Goal: Communication & Community: Answer question/provide support

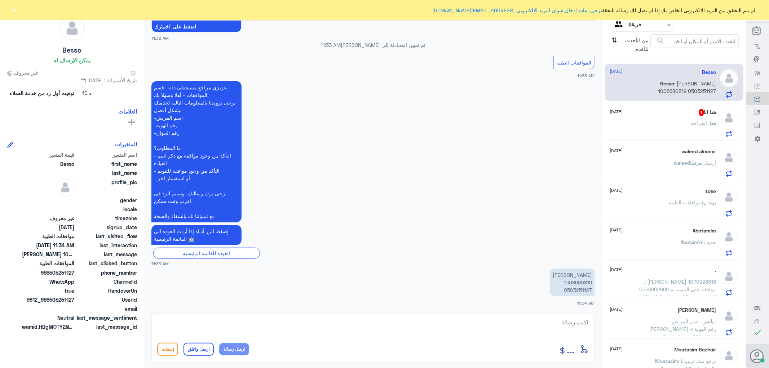
click at [653, 116] on div "هذا انا 1 [DATE]" at bounding box center [663, 112] width 106 height 7
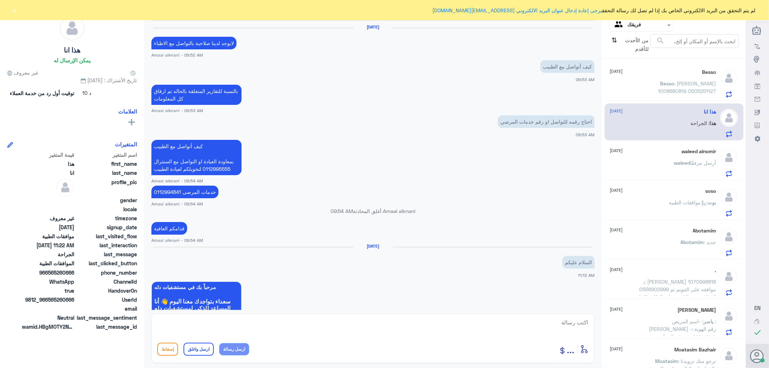
scroll to position [521, 0]
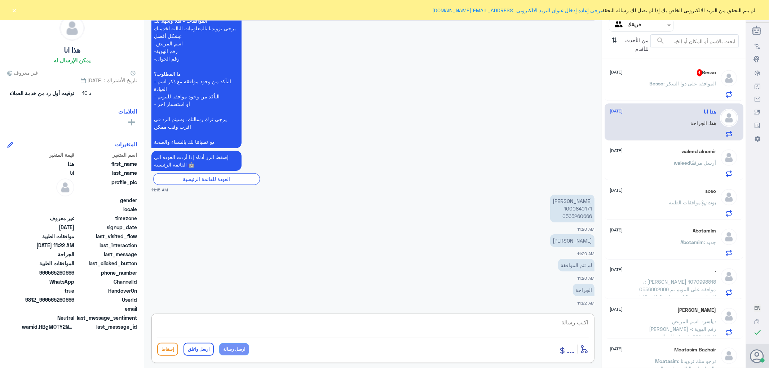
click at [563, 321] on textarea at bounding box center [372, 326] width 431 height 18
type textarea "السلام عليكم ورحمه الله وبركاته"
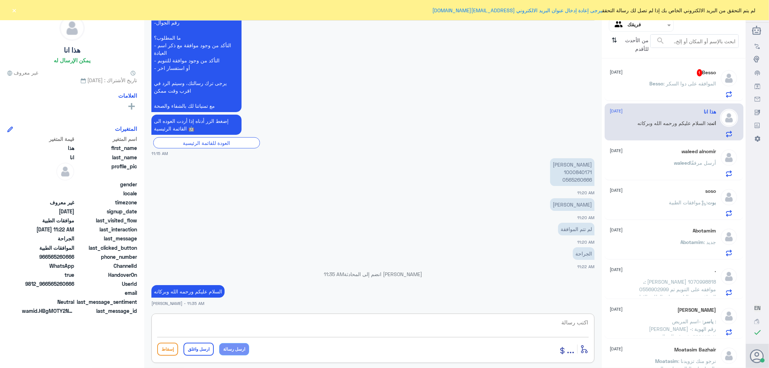
drag, startPoint x: 579, startPoint y: 167, endPoint x: 579, endPoint y: 172, distance: 4.3
click at [579, 170] on p "[PERSON_NAME] 1000840171 0565260666" at bounding box center [572, 172] width 44 height 28
click at [579, 171] on p "[PERSON_NAME] 1000840171 0565260666" at bounding box center [572, 172] width 44 height 28
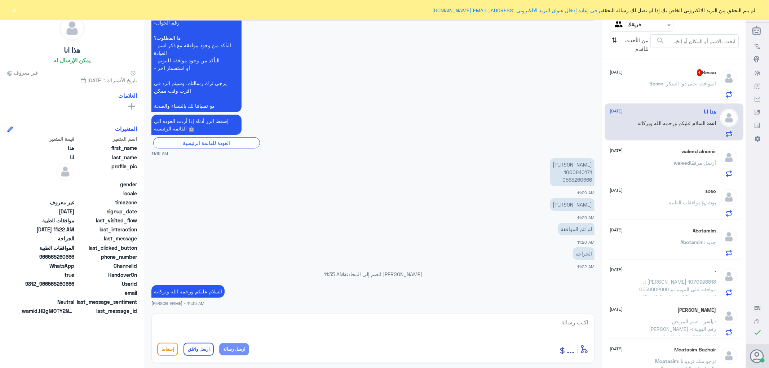
click at [661, 86] on p "Besso : الموافقه على دوا السكر" at bounding box center [682, 89] width 67 height 18
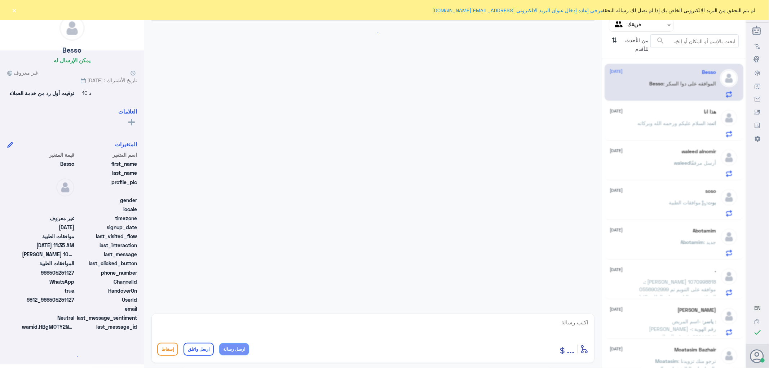
scroll to position [203, 0]
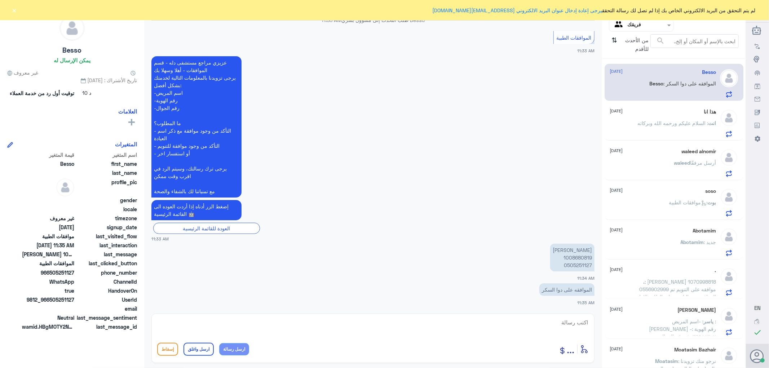
click at [575, 258] on p "[PERSON_NAME] 1008680819 0505251127" at bounding box center [572, 258] width 44 height 28
copy p "1008680819"
click at [565, 318] on textarea at bounding box center [372, 326] width 431 height 18
click at [573, 325] on textarea at bounding box center [372, 326] width 431 height 18
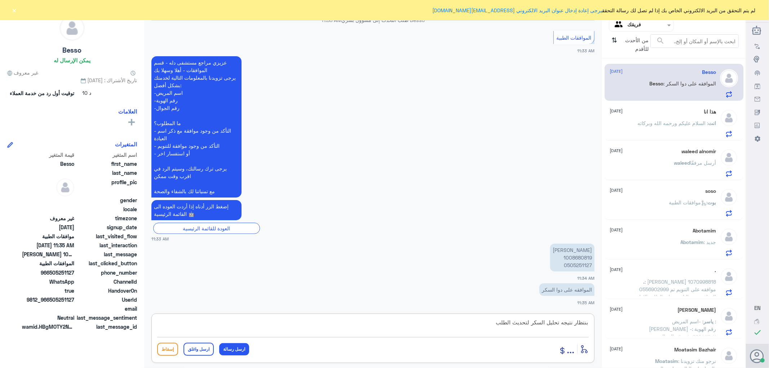
type textarea "بنتظار نتيجه تحليل السكر لتحديث الطلب"
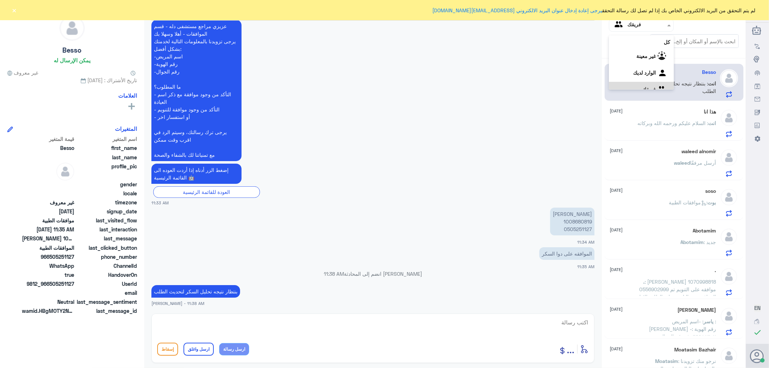
click at [630, 26] on input "text" at bounding box center [647, 25] width 40 height 8
click at [629, 58] on div "الوارد لديك" at bounding box center [641, 64] width 65 height 17
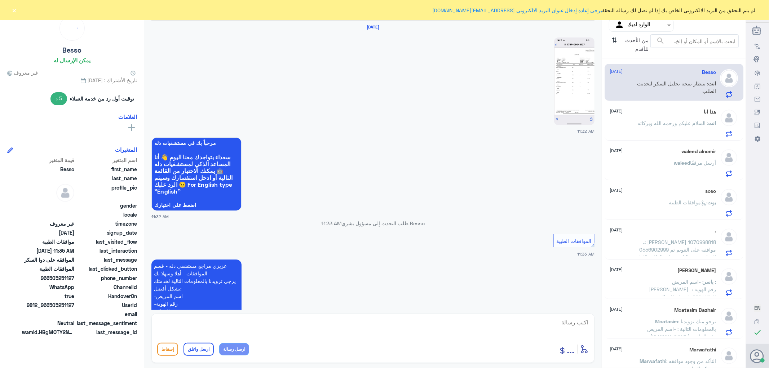
scroll to position [240, 0]
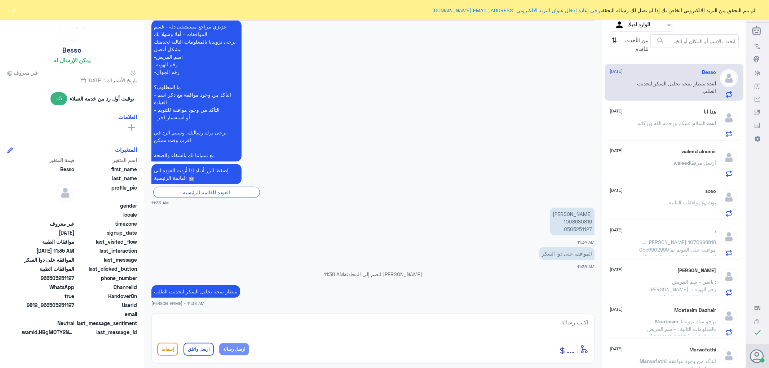
click at [633, 128] on div "انت : السلام عليكم ورحمه الله وبركاته" at bounding box center [663, 129] width 106 height 16
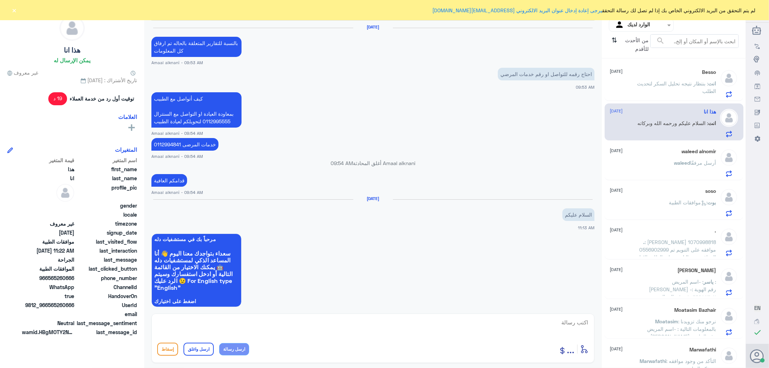
scroll to position [510, 0]
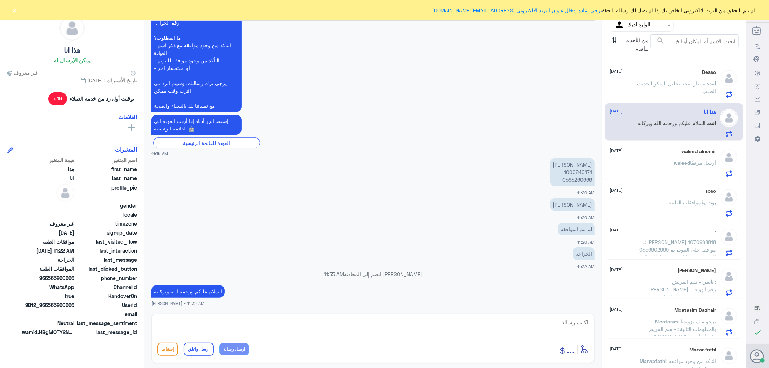
click at [636, 156] on div "waleed alnomir [DATE] waleed أرسل مرفقًا" at bounding box center [663, 162] width 106 height 28
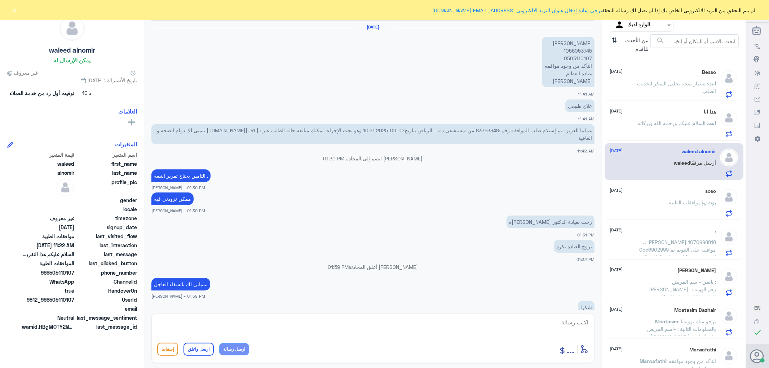
scroll to position [685, 0]
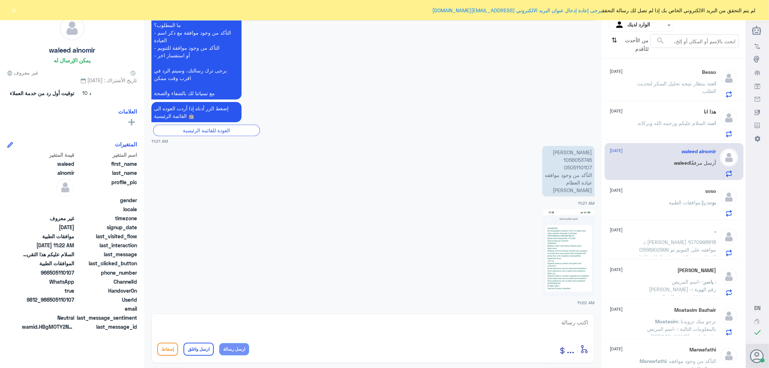
click at [581, 241] on img at bounding box center [569, 253] width 52 height 88
click at [577, 159] on p "[PERSON_NAME] 1056053745 0505110107 التأكد من وجود موافقه عيادة العظام [PERSON_…" at bounding box center [568, 171] width 52 height 50
copy p "1056053745"
click at [568, 245] on img at bounding box center [569, 253] width 52 height 88
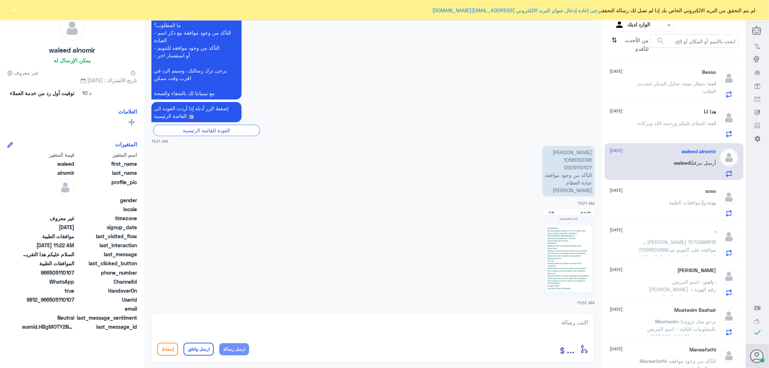
click at [570, 321] on textarea at bounding box center [372, 326] width 431 height 18
type textarea "h"
click at [582, 322] on textarea at bounding box center [372, 326] width 431 height 18
type textarea "السلام عليكم ورحمه الله وبركاته"
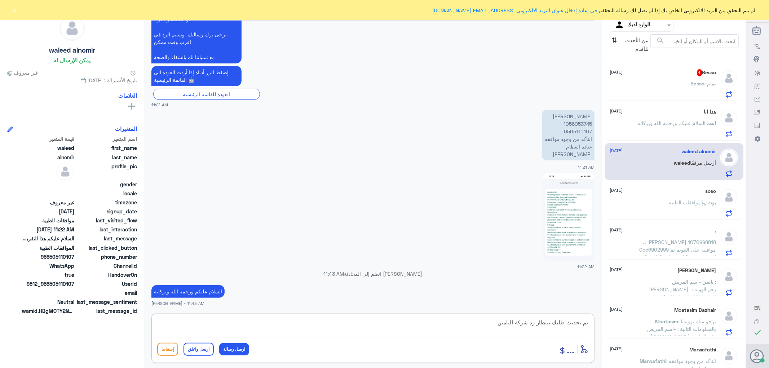
type textarea "تم تحديث طلبك بنتظار رد شركه التامين"
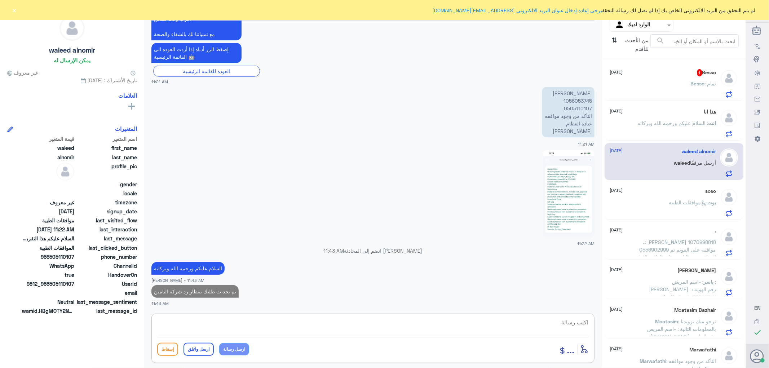
paste textarea "تمنياتي لك بالشفاء العاجل"
type textarea "تمنياتي لك بالشفاء العاجل"
click at [203, 346] on button "ارسل واغلق" at bounding box center [198, 349] width 30 height 13
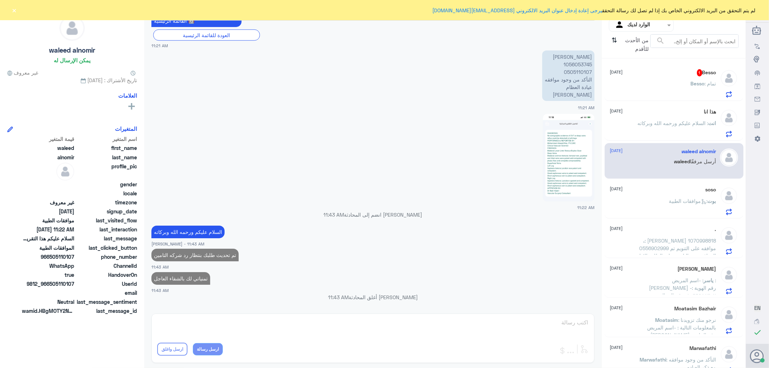
click at [658, 89] on div "Besso : تمام" at bounding box center [663, 89] width 106 height 16
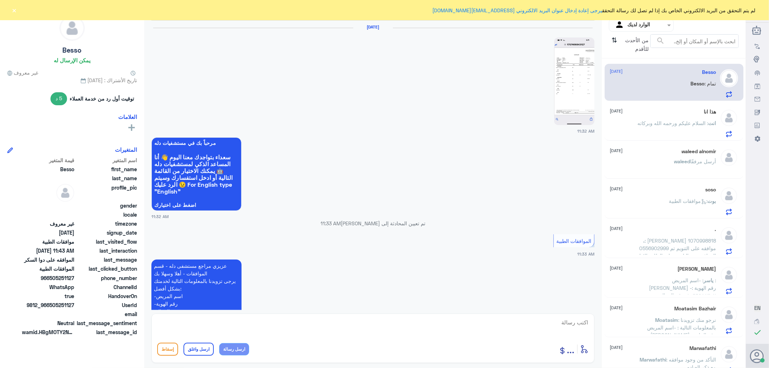
scroll to position [264, 0]
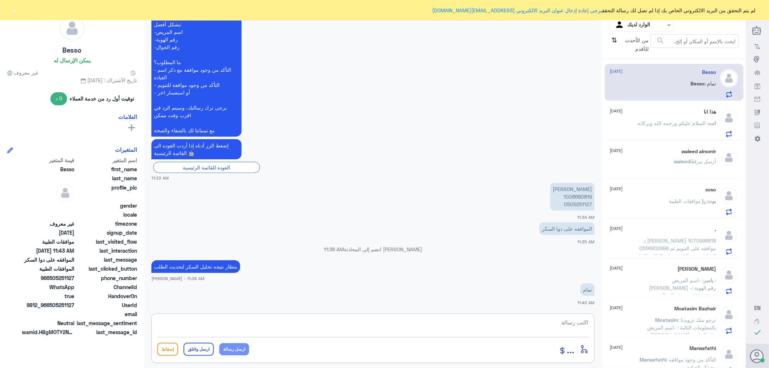
click at [565, 319] on textarea at bounding box center [372, 326] width 431 height 18
paste textarea "تمنياتي لك بالشفاء العاجل"
type textarea "تمنياتي لك بالشفاء العاجل"
click at [199, 350] on button "ارسل واغلق" at bounding box center [198, 349] width 30 height 13
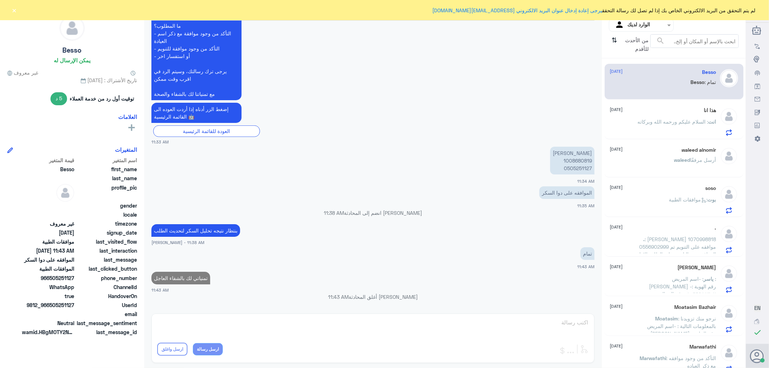
click at [649, 153] on div "waleed alnomir [DATE] waleed أرسل مرفقًا" at bounding box center [663, 160] width 106 height 27
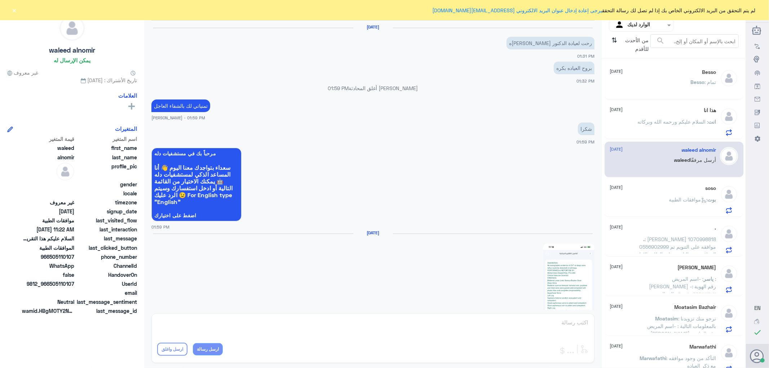
scroll to position [615, 0]
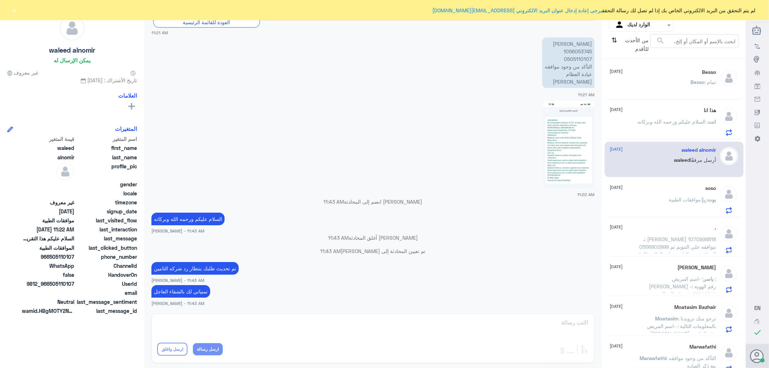
click at [654, 116] on div "هذا انا [DATE] انت : السلام عليكم ورحمه الله وبركاته" at bounding box center [663, 121] width 106 height 28
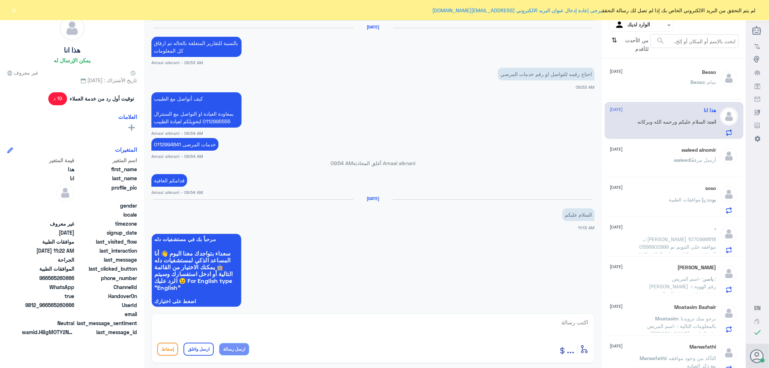
scroll to position [510, 0]
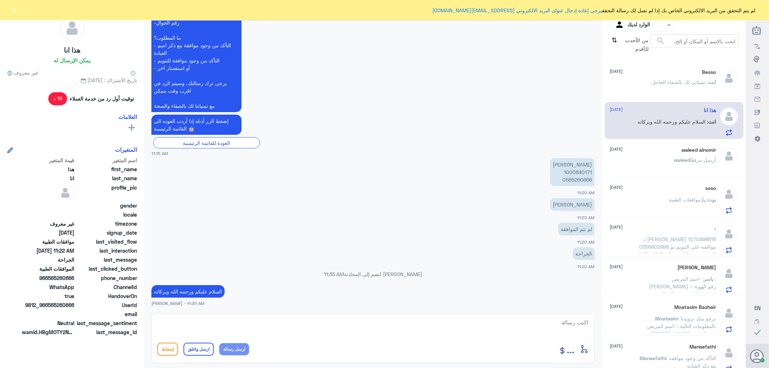
click at [676, 77] on div "Besso [DATE] انت : تمنياتي لك بالشفاء العاجل" at bounding box center [663, 82] width 106 height 27
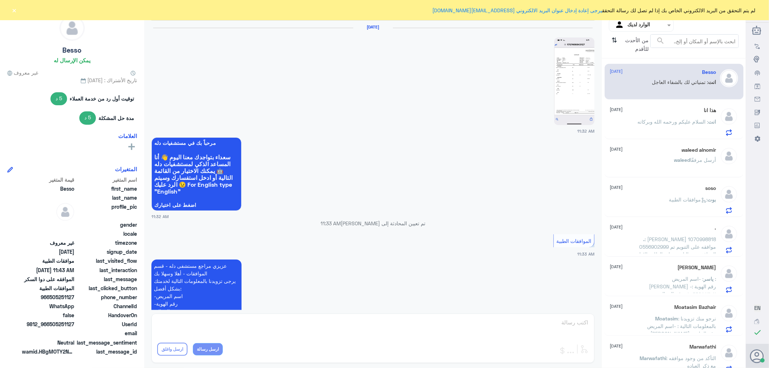
scroll to position [301, 0]
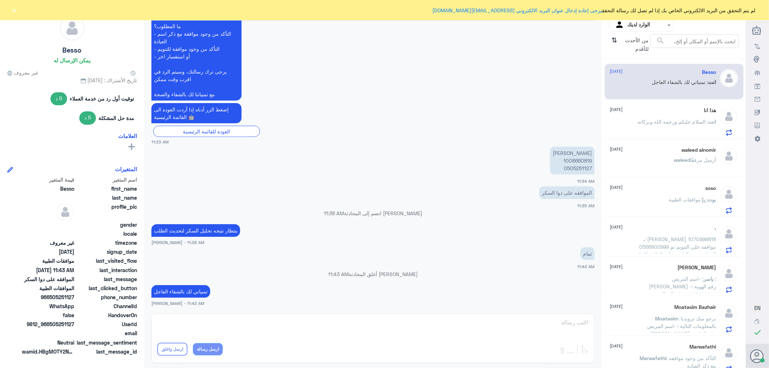
click at [650, 233] on div ". [DATE] . : [PERSON_NAME] 1070998818 0556902999 موافقه على التنويم تم الموافقه…" at bounding box center [663, 239] width 106 height 28
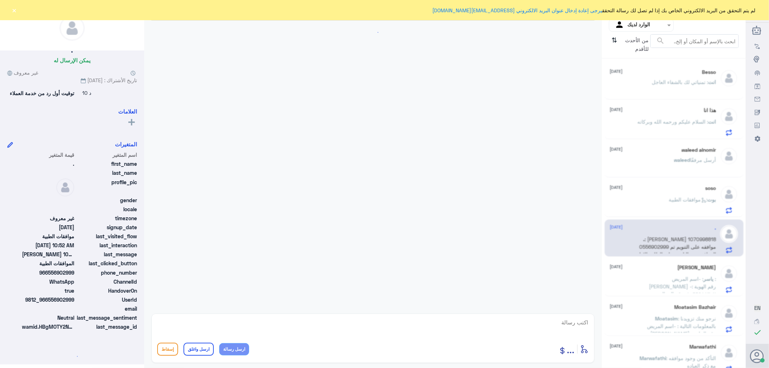
scroll to position [134, 0]
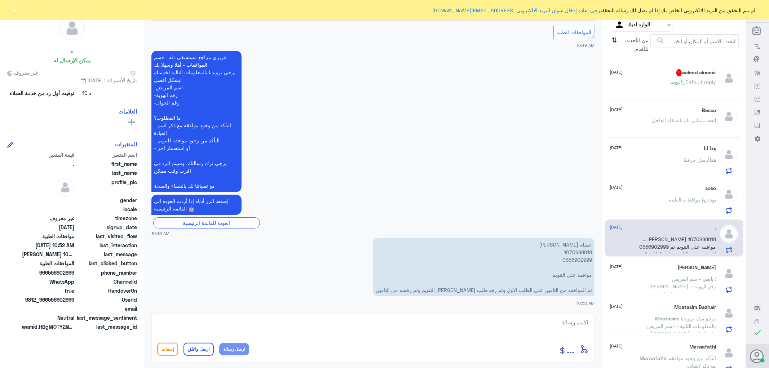
click at [680, 84] on icon at bounding box center [681, 85] width 2 height 2
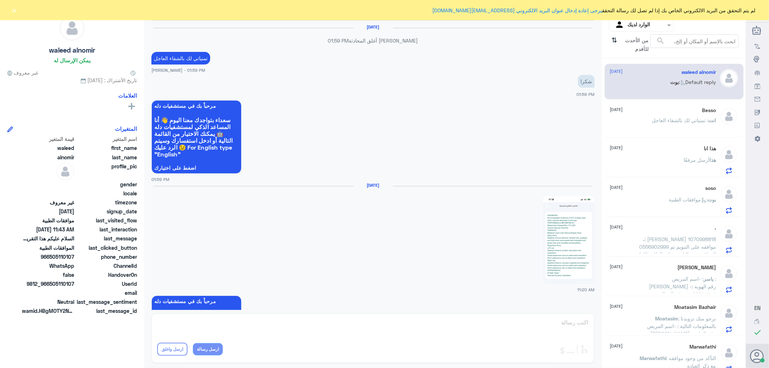
scroll to position [677, 0]
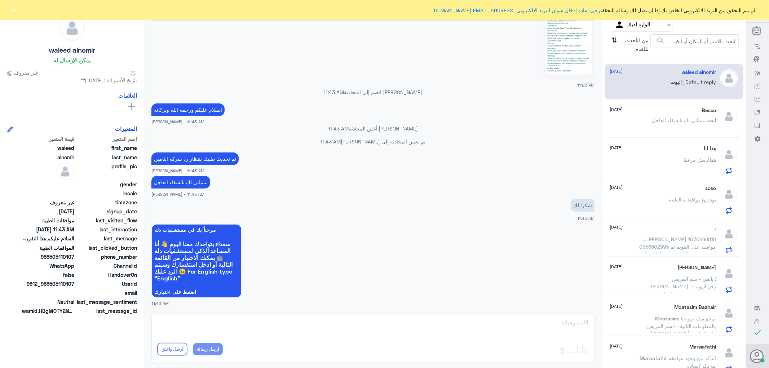
click at [665, 112] on div "Besso [DATE]" at bounding box center [663, 110] width 106 height 6
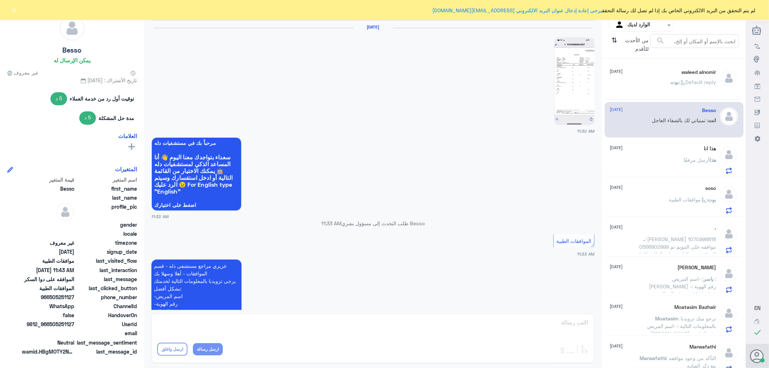
scroll to position [301, 0]
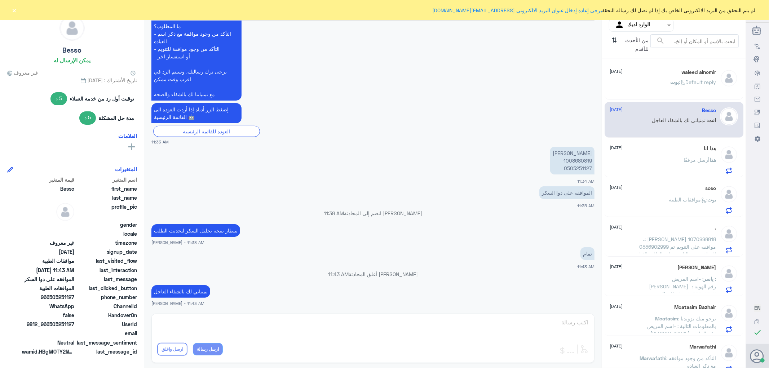
click at [669, 155] on div "هذا انا [DATE] هذا أرسل مرفقًا" at bounding box center [663, 160] width 106 height 28
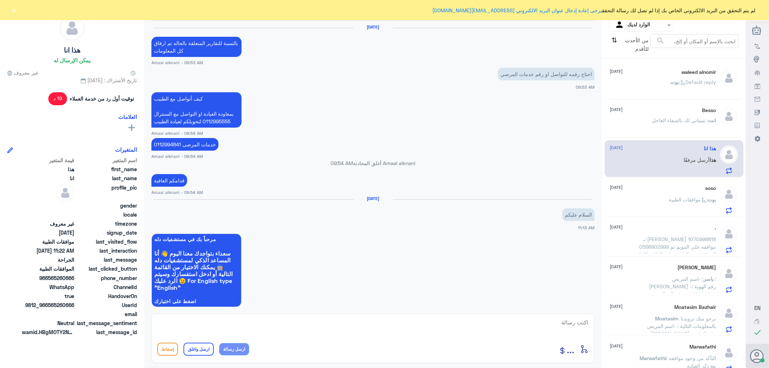
scroll to position [510, 0]
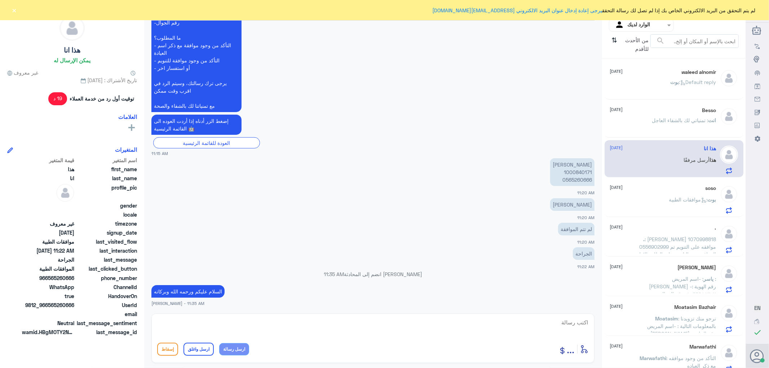
click at [678, 190] on div "soso [DATE]" at bounding box center [663, 188] width 106 height 6
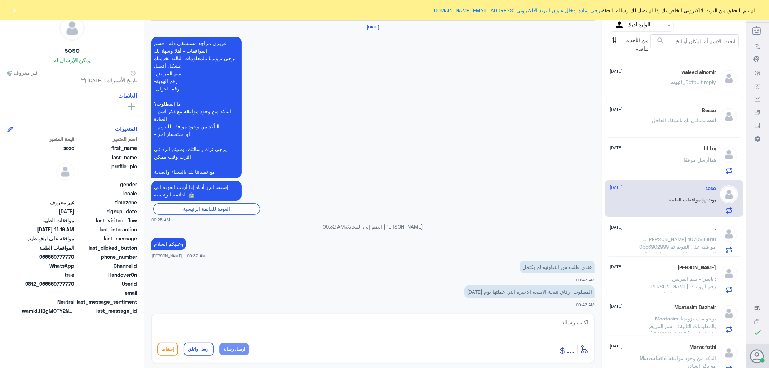
scroll to position [538, 0]
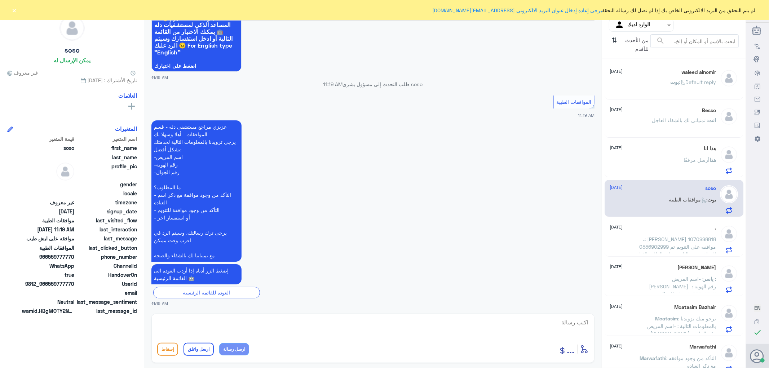
click at [567, 321] on textarea at bounding box center [372, 326] width 431 height 18
type textarea "تفضل كيف اقدر اساعدك"
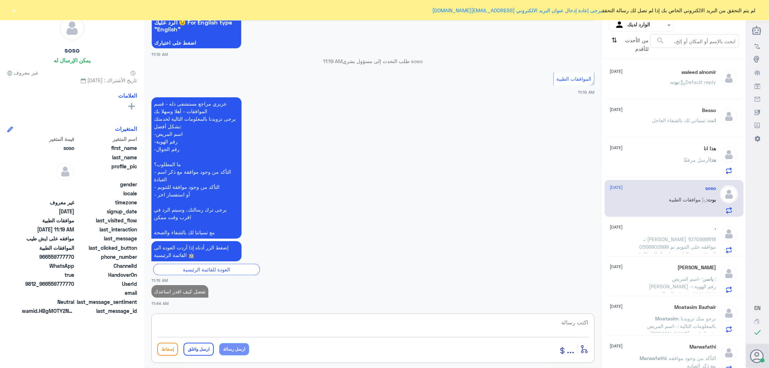
click at [646, 240] on span ": [PERSON_NAME] 1070998818 0556902999 موافقه على التنويم تم الموافقه من التامين…" at bounding box center [676, 254] width 79 height 36
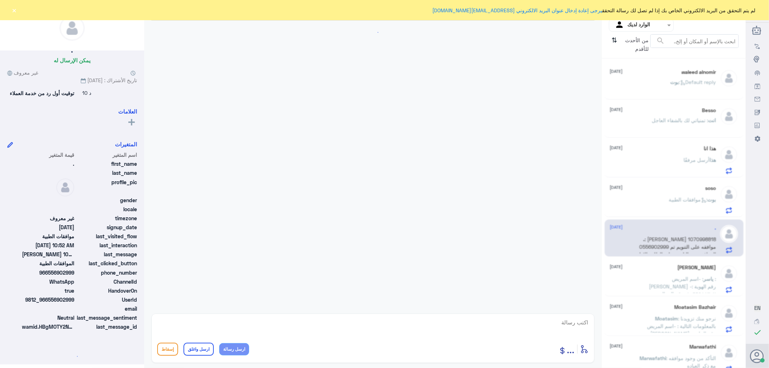
scroll to position [134, 0]
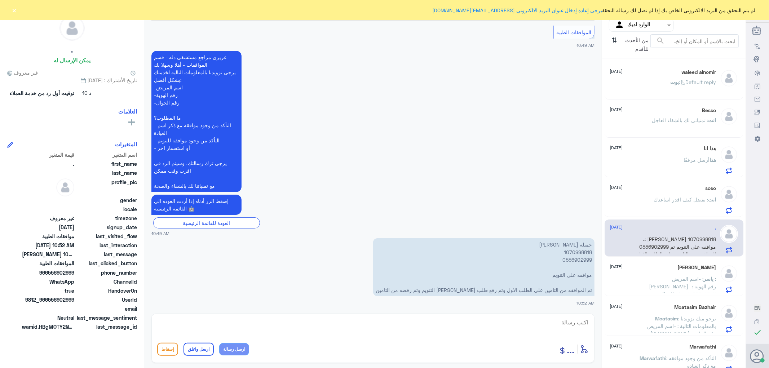
click at [572, 250] on p "[PERSON_NAME] 1070998818 0556902999 موافقه على التنويم تم الموافقه من التامين ع…" at bounding box center [483, 267] width 221 height 58
copy p "1070998818"
click at [573, 325] on textarea at bounding box center [372, 326] width 431 height 18
type textarea "وعليكم السلام والرحمه تمت الموافقه على طلبك"
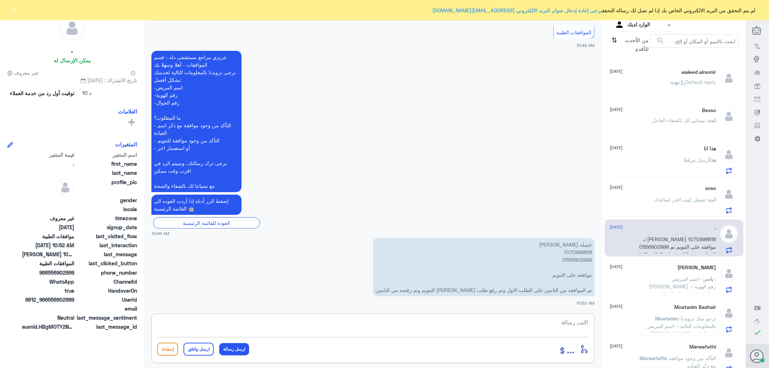
scroll to position [165, 0]
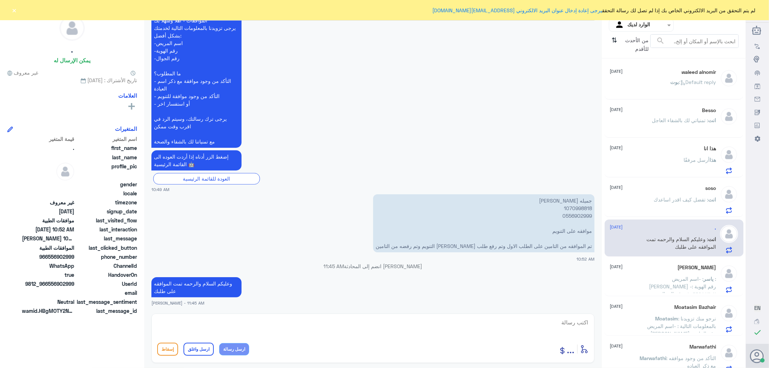
click at [551, 313] on div "أدخل اسم مجموعة الرسائل ... إسقاط ارسل واغلق ارسل رسالة" at bounding box center [372, 337] width 443 height 49
click at [552, 320] on textarea at bounding box center [372, 326] width 431 height 18
paste textarea "تمنياتي لك بالشفاء العاجل"
type textarea "تمنياتي لك بالشفاء العاجل"
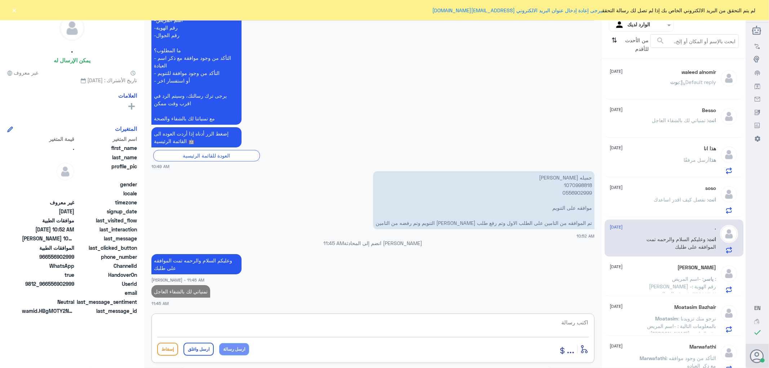
click at [656, 85] on div "[PERSON_NAME] : Default reply" at bounding box center [663, 88] width 106 height 16
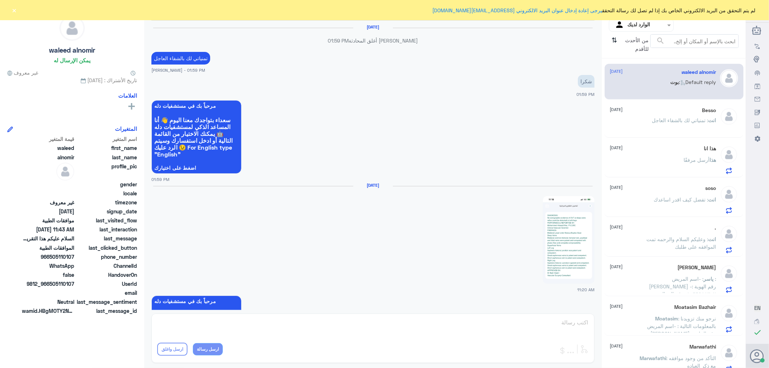
scroll to position [677, 0]
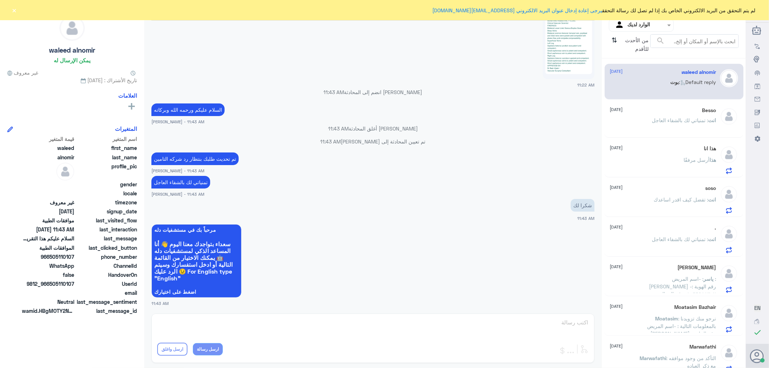
click at [652, 123] on span ": تمنياتي لك بالشفاء العاجل" at bounding box center [680, 120] width 56 height 6
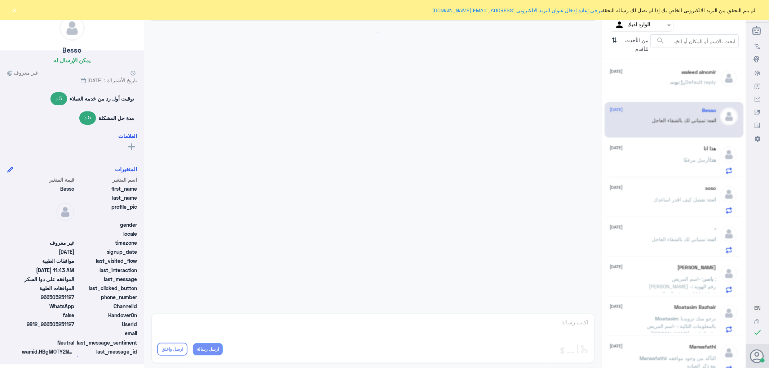
scroll to position [301, 0]
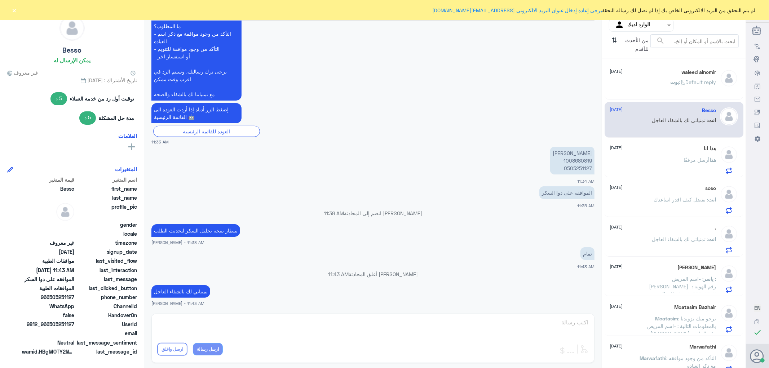
click at [662, 163] on div "هذا أرسل مرفقًا" at bounding box center [663, 166] width 106 height 16
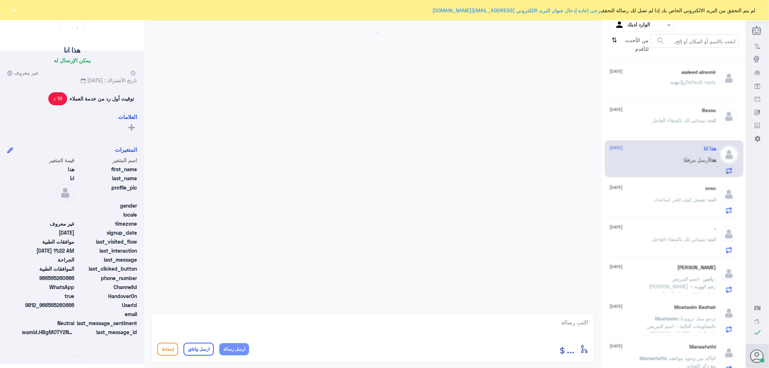
scroll to position [510, 0]
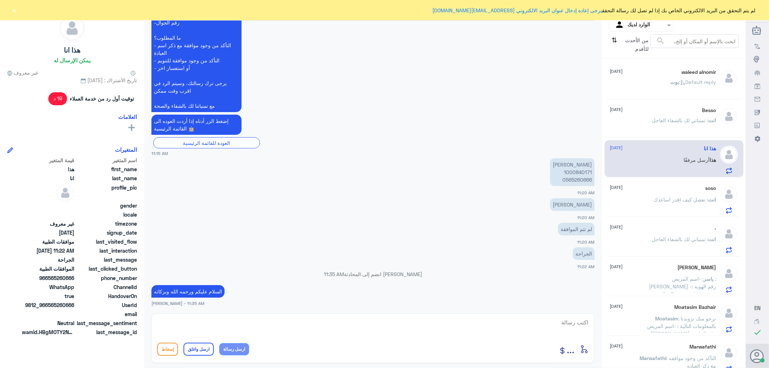
click at [658, 207] on p "انت : تفضل كيف اقدر اساعدك" at bounding box center [685, 205] width 62 height 18
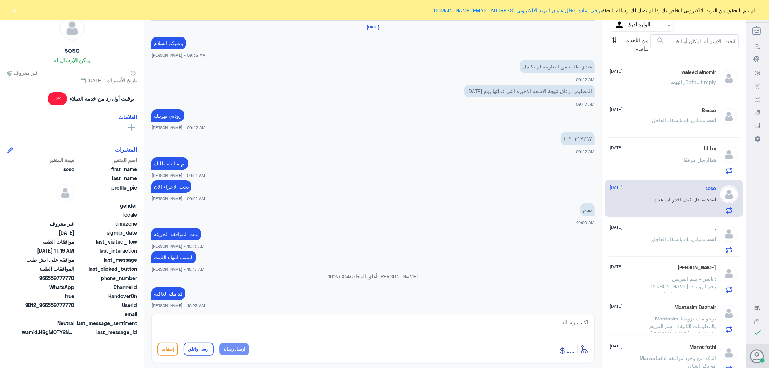
scroll to position [373, 0]
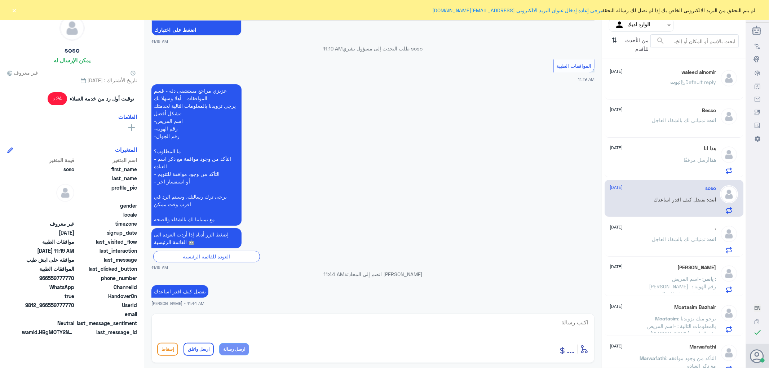
click at [657, 239] on span ": تمنياتي لك بالشفاء العاجل" at bounding box center [680, 239] width 56 height 6
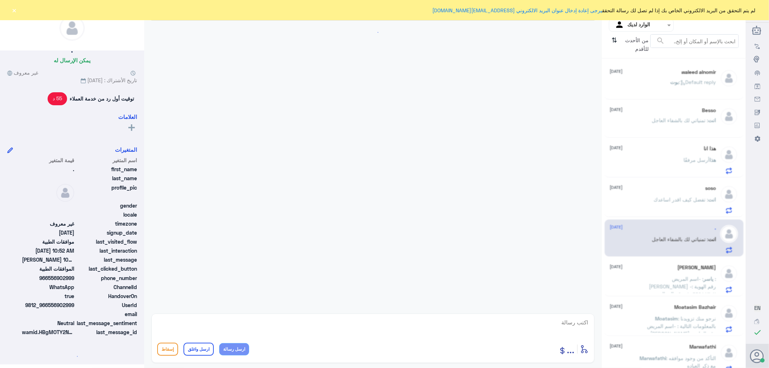
scroll to position [201, 0]
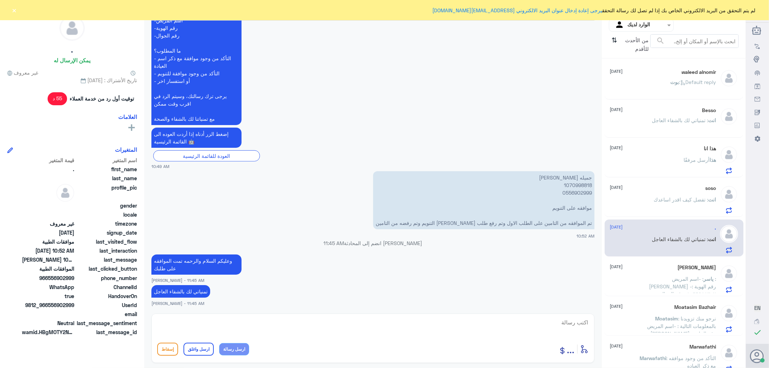
click at [650, 277] on span ": -اسم المريض : [PERSON_NAME] -رقم الهوية : ١٠٦٦٩٨٨٣٠٢ -رقم الجوال : ٠٥٠١٩٨٩٤٤٤…" at bounding box center [675, 313] width 81 height 74
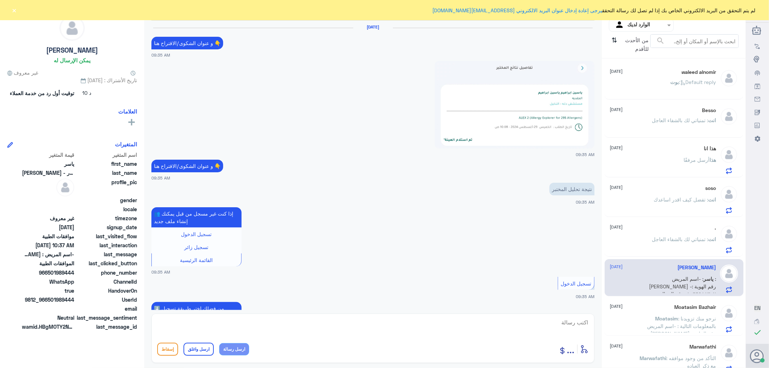
scroll to position [706, 0]
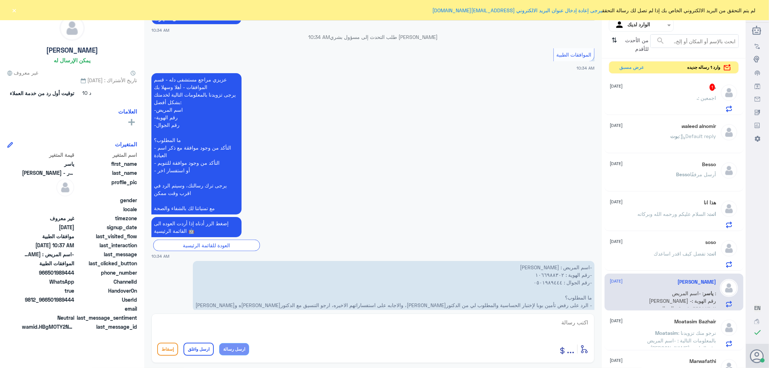
click at [682, 95] on div ". 1 [DATE] . : اجمعين" at bounding box center [663, 98] width 106 height 28
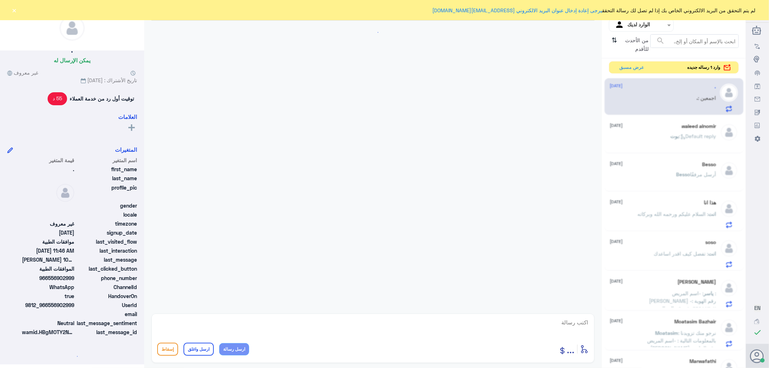
scroll to position [225, 0]
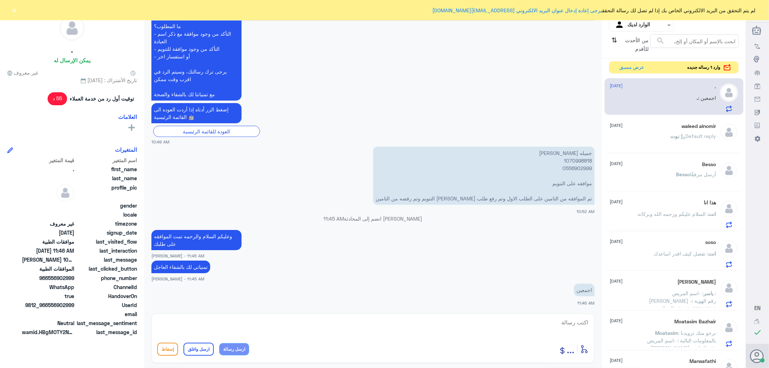
click at [662, 140] on div "[PERSON_NAME] : Default reply" at bounding box center [663, 142] width 106 height 16
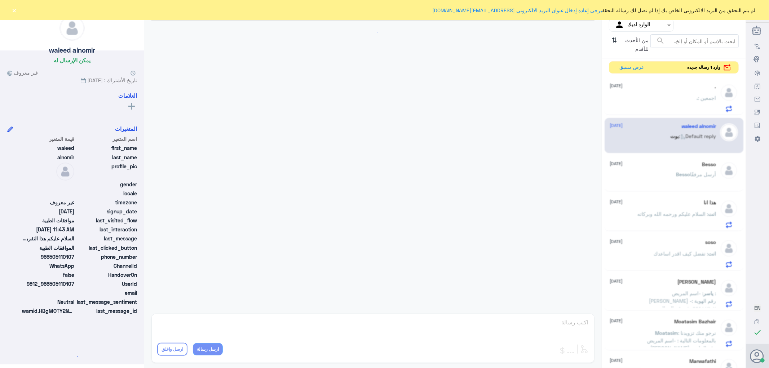
scroll to position [677, 0]
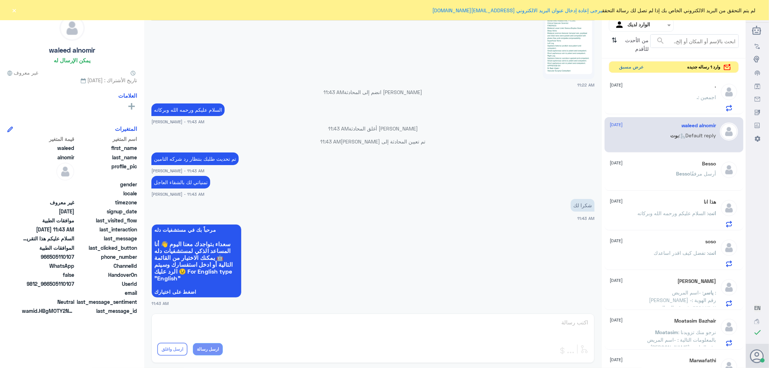
click at [625, 65] on button "عرض مسبق" at bounding box center [631, 67] width 30 height 11
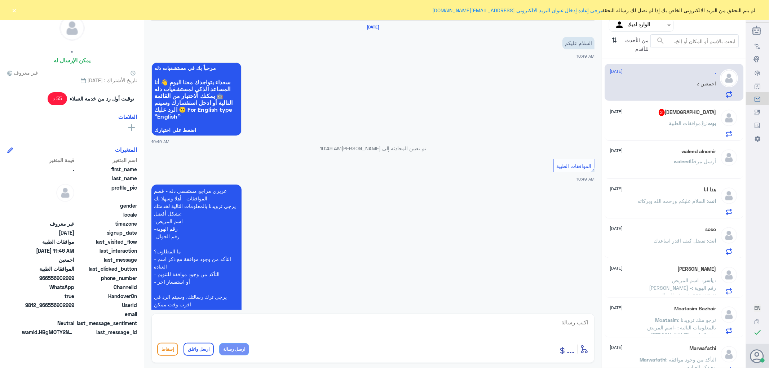
scroll to position [225, 0]
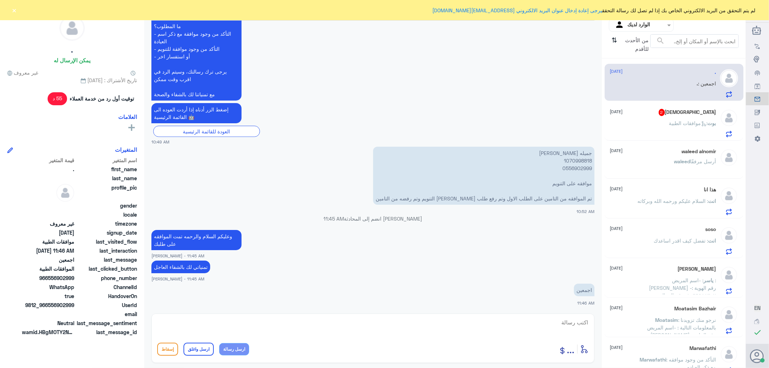
click at [652, 128] on div "بوت : موافقات الطبية" at bounding box center [663, 129] width 106 height 16
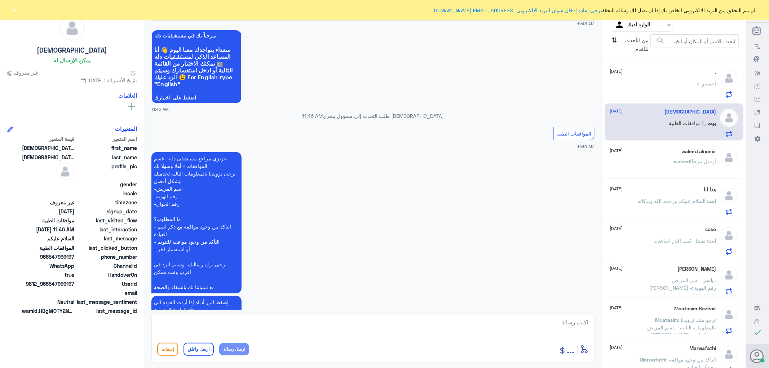
scroll to position [64, 0]
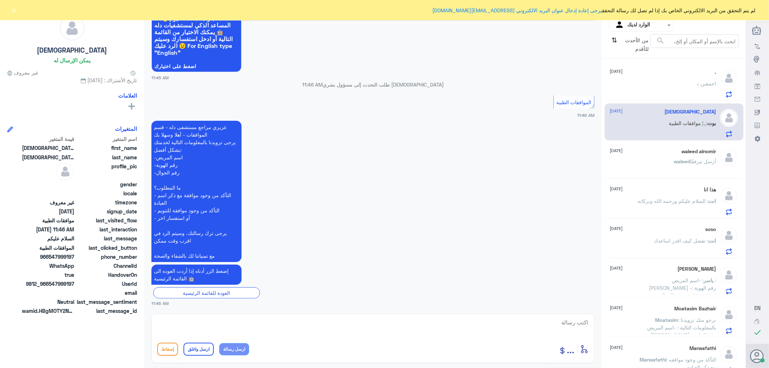
click at [578, 326] on textarea at bounding box center [372, 326] width 431 height 18
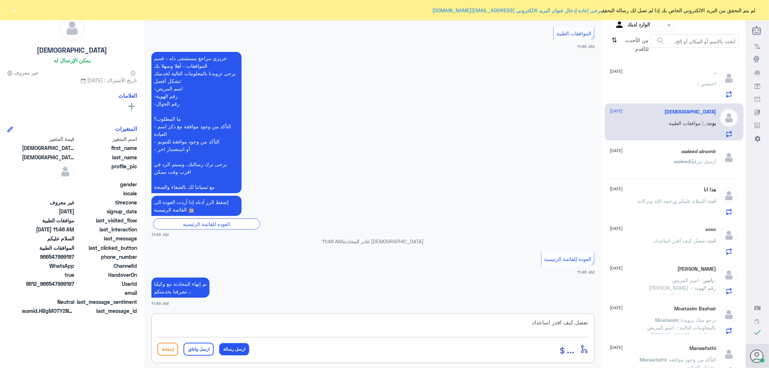
type textarea "تفضل كيف اقدر اساعدك"
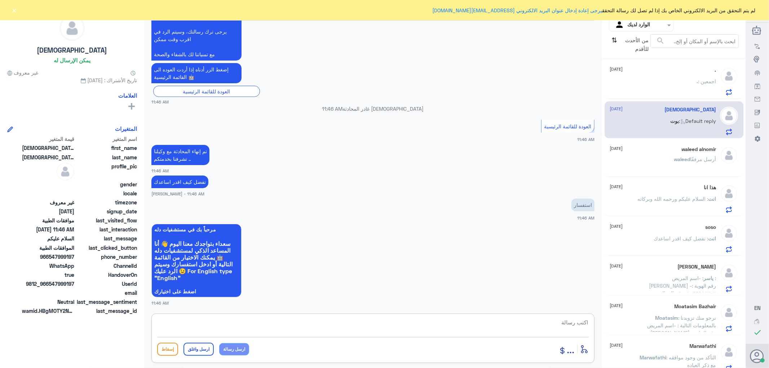
scroll to position [0, 0]
click at [681, 117] on div "[DEMOGRAPHIC_DATA] [DATE] [PERSON_NAME] : Default reply" at bounding box center [663, 123] width 106 height 28
click at [678, 156] on div "waleed alnomir [DATE] waleed أرسل مرفقًا" at bounding box center [663, 161] width 106 height 27
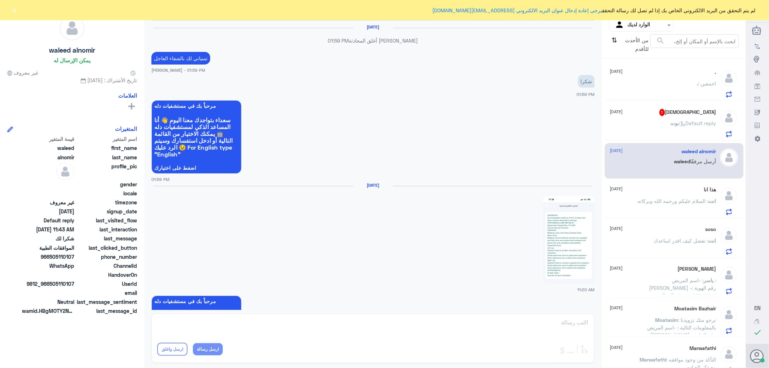
scroll to position [677, 0]
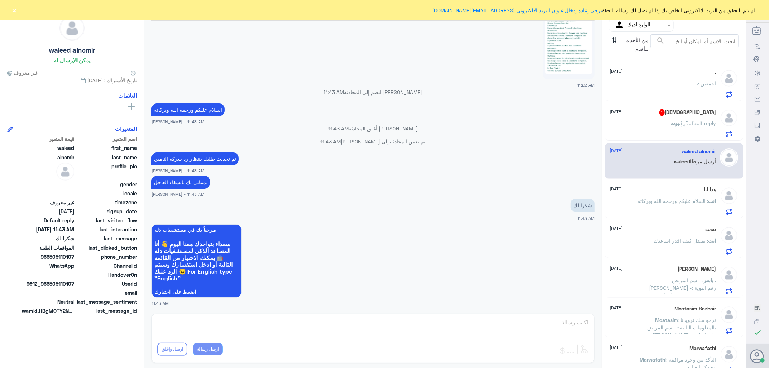
click at [672, 121] on span "بوت" at bounding box center [674, 123] width 9 height 6
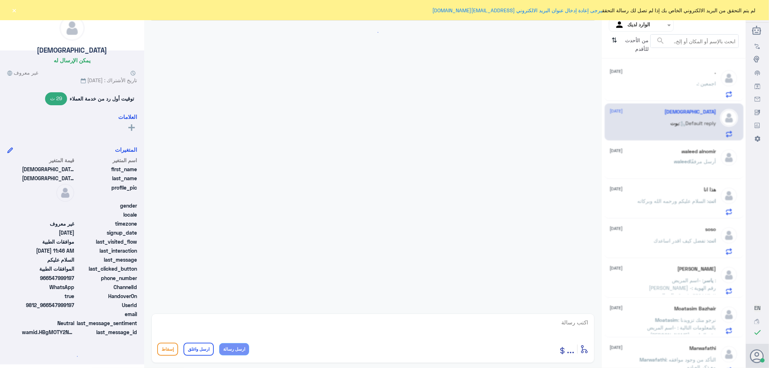
scroll to position [265, 0]
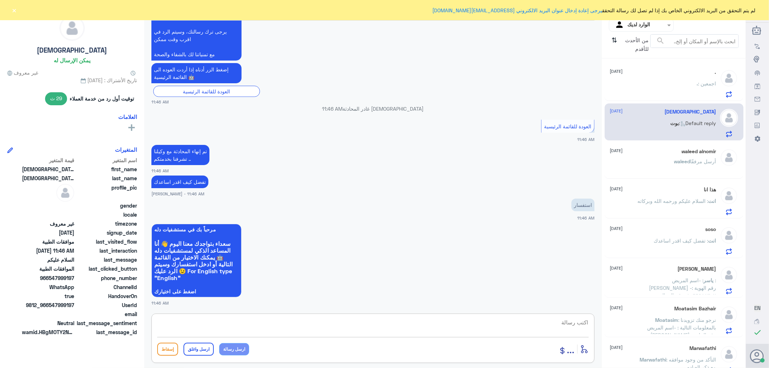
click at [568, 325] on textarea at bounding box center [372, 326] width 431 height 18
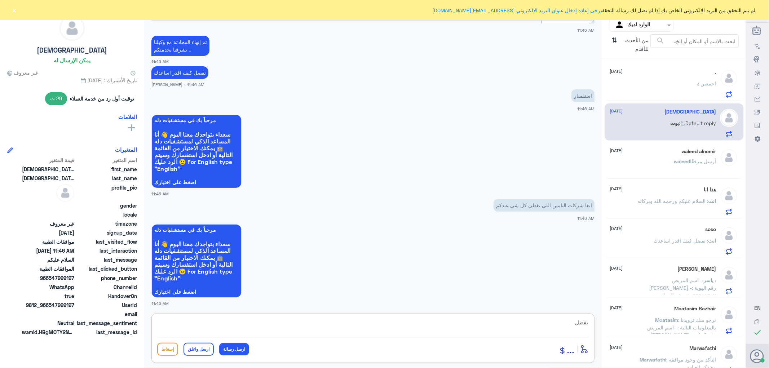
type textarea "تفضل"
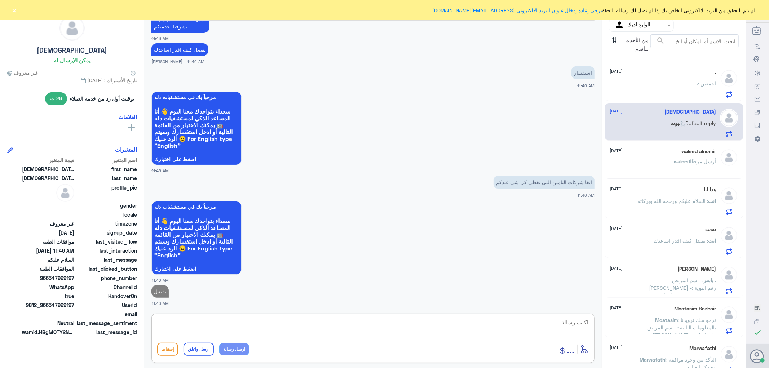
click at [691, 277] on span ": -اسم المريض : [PERSON_NAME] -رقم الهوية : ١٠٦٦٩٨٨٣٠٢ -رقم الجوال : ٠٥٠١٩٨٩٤٤٤…" at bounding box center [675, 314] width 81 height 74
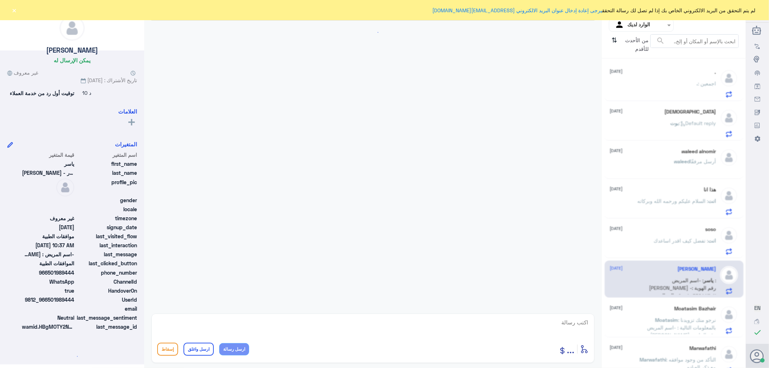
scroll to position [706, 0]
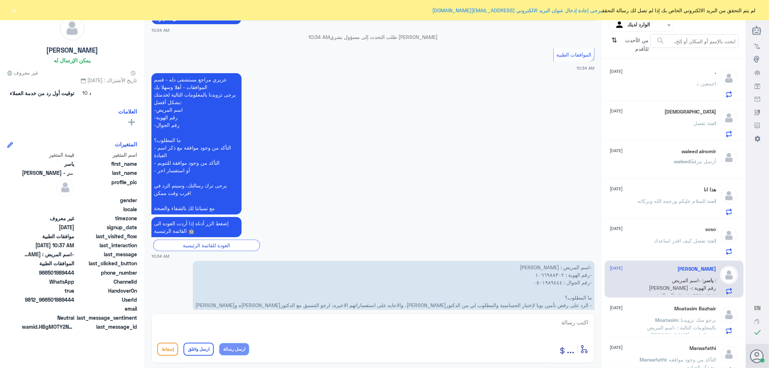
click at [663, 317] on span "Moatasim" at bounding box center [666, 320] width 23 height 6
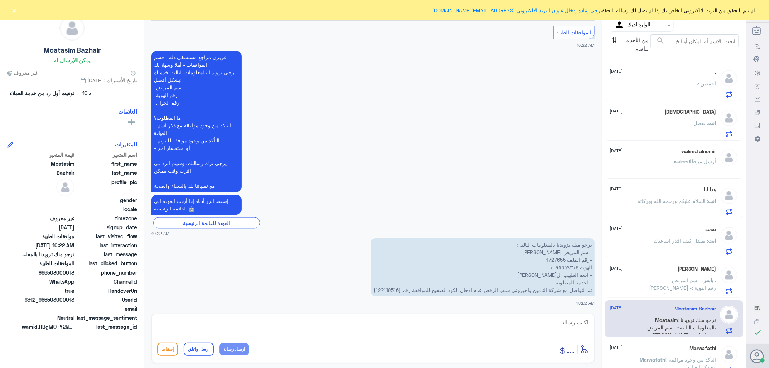
click at [387, 289] on p "نرجو منك تزويدنا بالمعلومات التالية : -اسم المريض [PERSON_NAME] -رقم الملف 1727…" at bounding box center [482, 267] width 223 height 58
copy p "122119516"
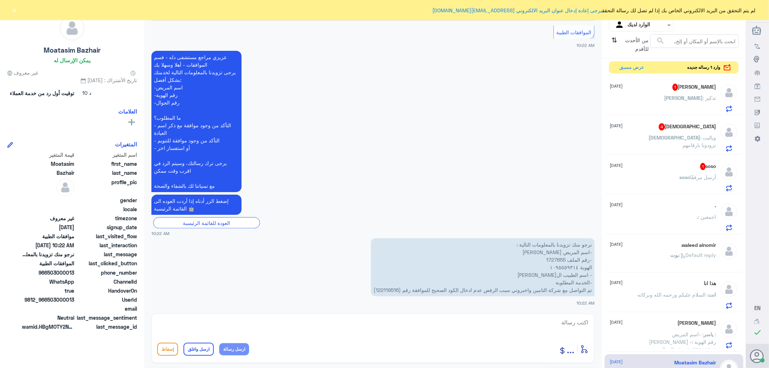
click at [676, 101] on p "[PERSON_NAME] : تذكير" at bounding box center [690, 103] width 52 height 18
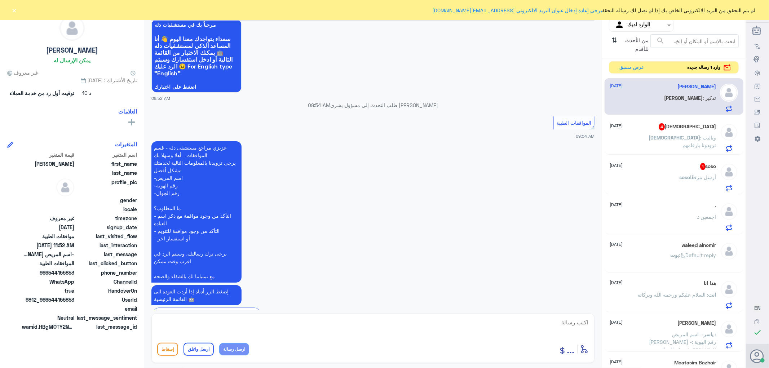
scroll to position [973, 0]
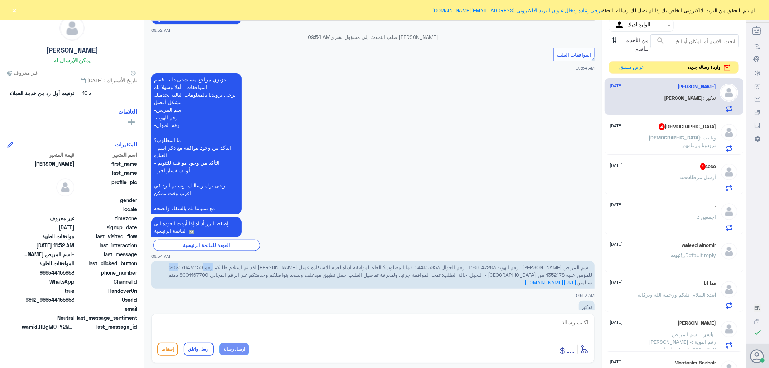
drag, startPoint x: 212, startPoint y: 290, endPoint x: 230, endPoint y: 290, distance: 18.4
click at [230, 285] on span "-اسم المريض [PERSON_NAME] -رقم الهوية 1186647283 -رقم الجوال 0544155853 ما المط…" at bounding box center [379, 274] width 423 height 21
copy span "6431150"
click at [493, 285] on span "-اسم المريض [PERSON_NAME] -رقم الهوية 1186647283 -رقم الجوال 0544155853 ما المط…" at bounding box center [379, 274] width 423 height 21
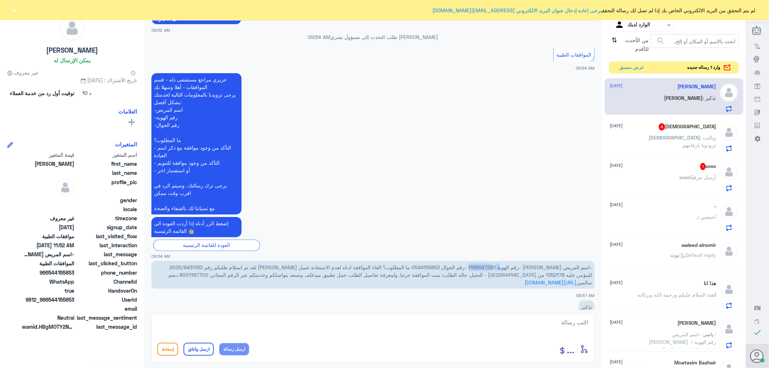
click at [493, 285] on span "-اسم المريض [PERSON_NAME] -رقم الهوية 1186647283 -رقم الجوال 0544155853 ما المط…" at bounding box center [379, 274] width 423 height 21
copy span "1186647283"
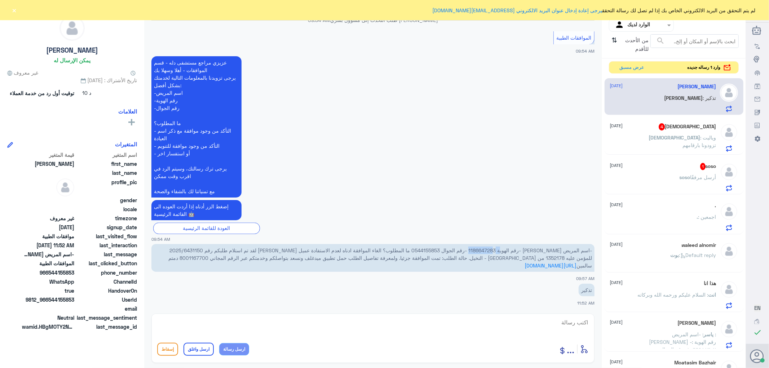
scroll to position [1013, 0]
click at [575, 323] on textarea at bounding box center [372, 326] width 431 height 18
type textarea "السلام عليكم ورحمه الله وبركاته"
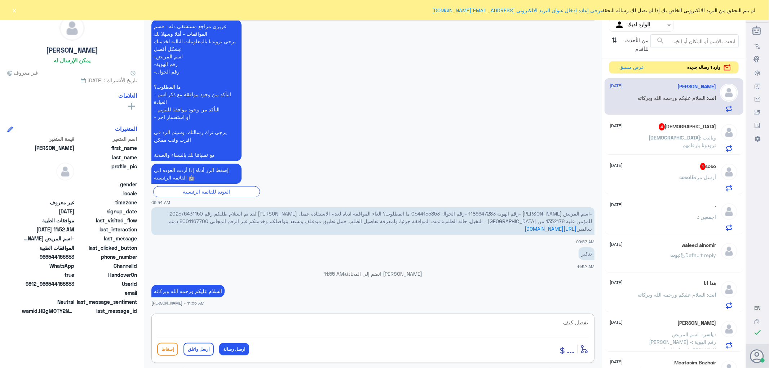
scroll to position [1036, 0]
type textarea "تفضل كيف اقدر اساعدك"
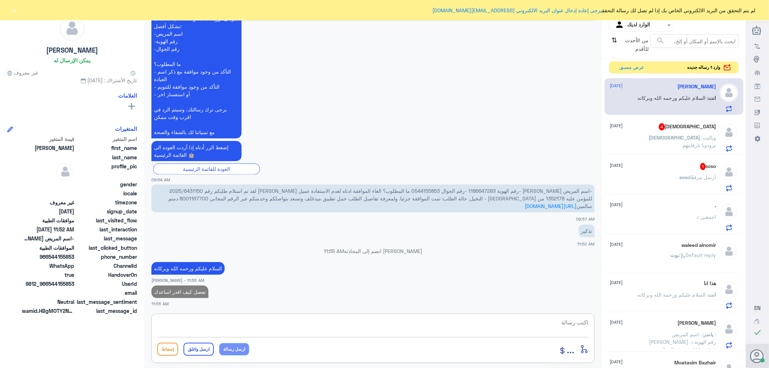
scroll to position [1059, 0]
click at [682, 138] on span ": وياليت تزودونا بارقامهم" at bounding box center [699, 141] width 34 height 14
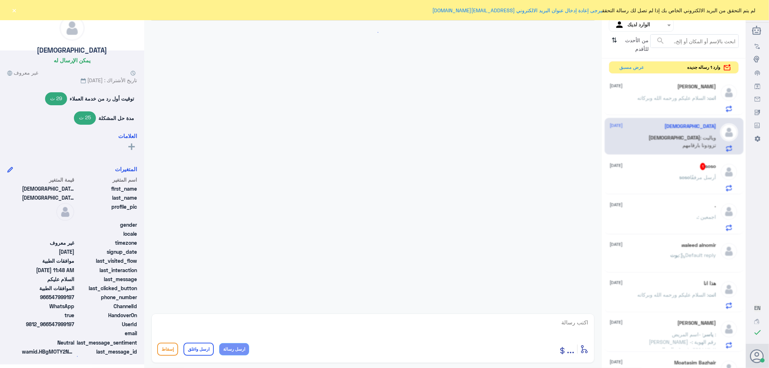
scroll to position [463, 0]
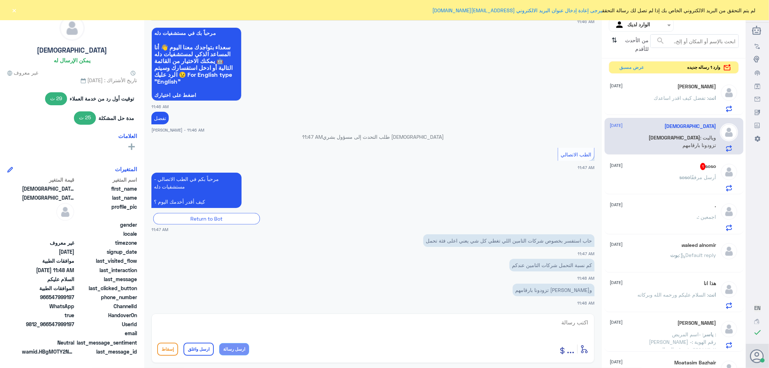
click at [679, 183] on p "soso أرسل مرفقًا" at bounding box center [697, 182] width 37 height 18
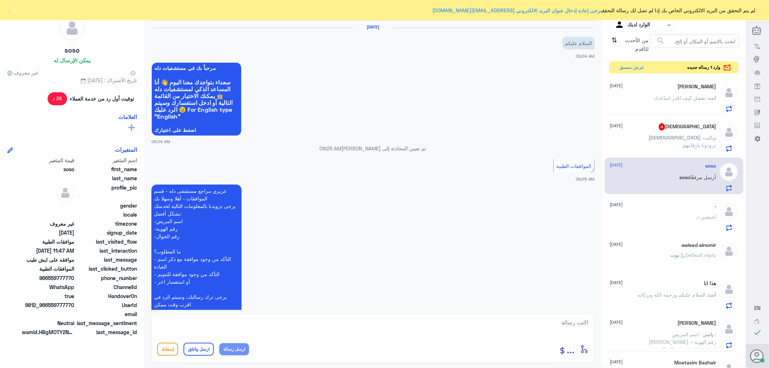
scroll to position [355, 0]
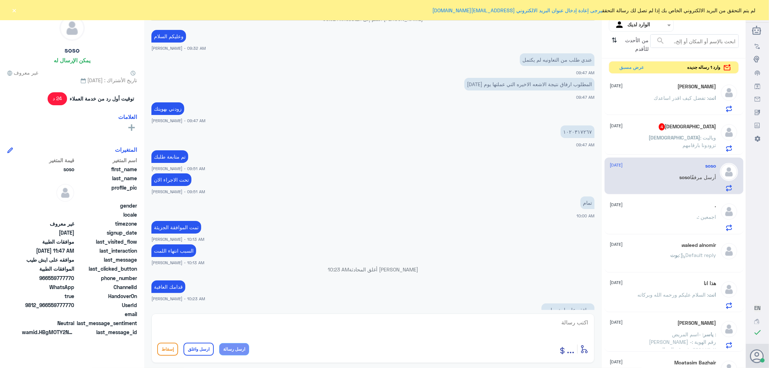
click at [563, 323] on textarea at bounding box center [372, 326] width 431 height 18
drag, startPoint x: 561, startPoint y: 325, endPoint x: 593, endPoint y: 334, distance: 33.6
click at [593, 334] on div "1020317267 أدخل اسم مجموعة الرسائل ... إسقاط ارسل واغلق ارسل رسالة" at bounding box center [372, 337] width 443 height 49
type textarea "1020317267"
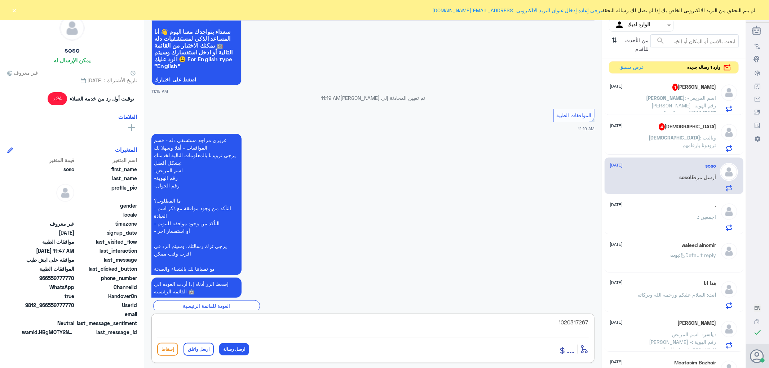
scroll to position [666, 0]
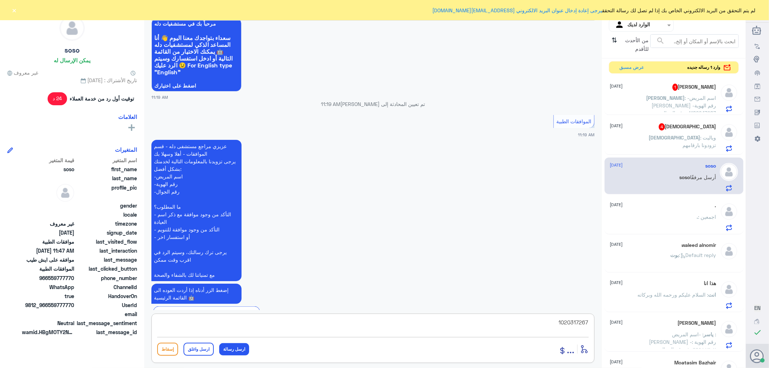
click at [576, 321] on textarea "1020317267" at bounding box center [372, 326] width 431 height 18
click at [562, 325] on textarea at bounding box center [372, 326] width 431 height 18
type textarea "j"
click at [574, 320] on textarea at bounding box center [372, 326] width 431 height 18
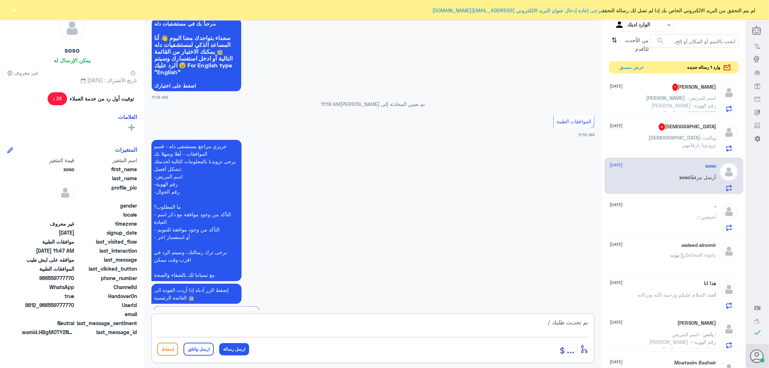
paste textarea "تمنياتي لك بالشفاء العاجل"
type textarea "تم تحديث طلبك /تمنياتي لك بالشفاء العاجل"
click at [206, 349] on button "ارسل واغلق" at bounding box center [198, 349] width 30 height 13
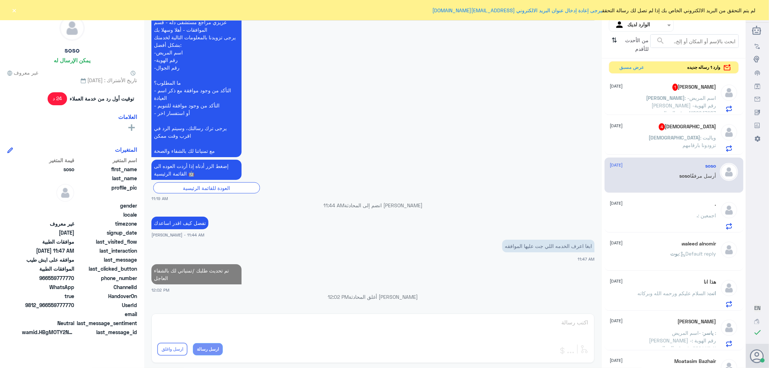
click at [663, 101] on p "[PERSON_NAME] : -اسم المريض [PERSON_NAME] -رقم الهوية 1186647283 -رقم الجوال 05…" at bounding box center [675, 103] width 81 height 18
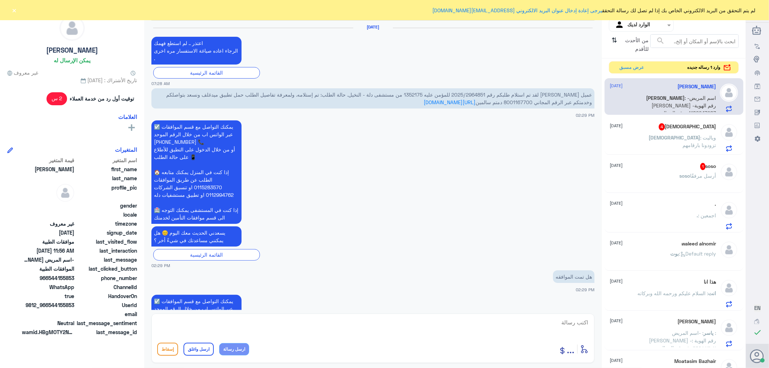
scroll to position [868, 0]
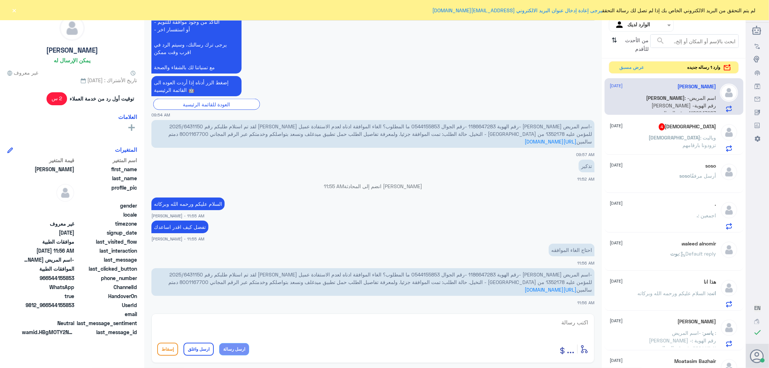
click at [578, 325] on textarea at bounding box center [372, 326] width 431 height 18
type textarea "سبب الالغاء"
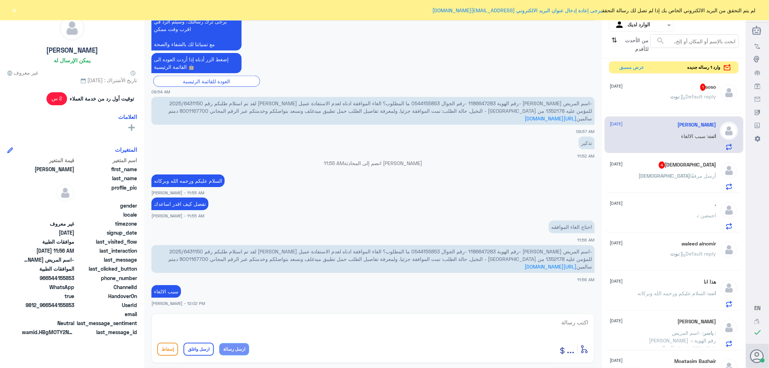
click at [673, 89] on div "soso 1 [DATE]" at bounding box center [663, 87] width 106 height 7
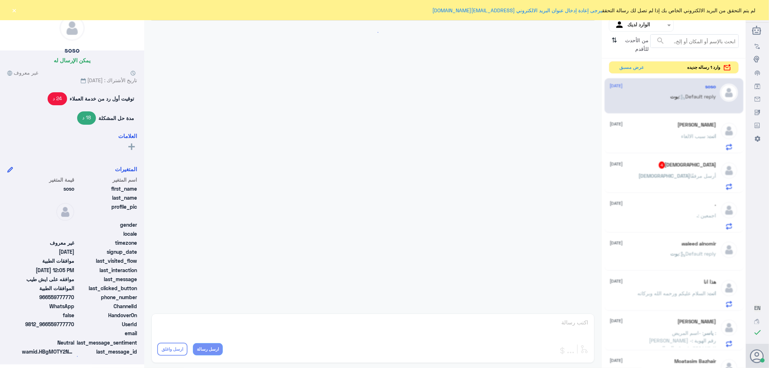
scroll to position [431, 0]
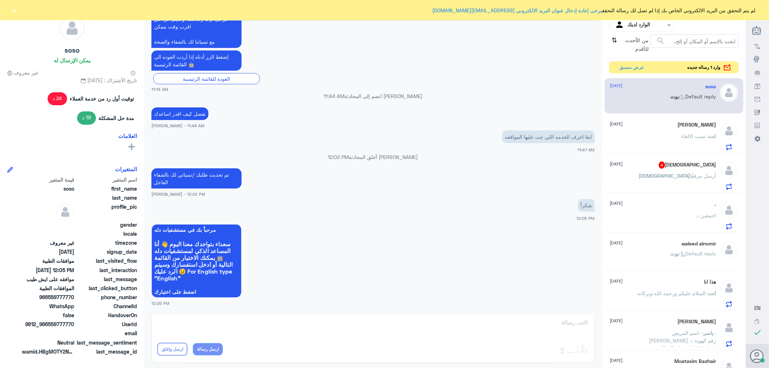
click at [685, 138] on span ": سبب الالغاء" at bounding box center [694, 136] width 27 height 6
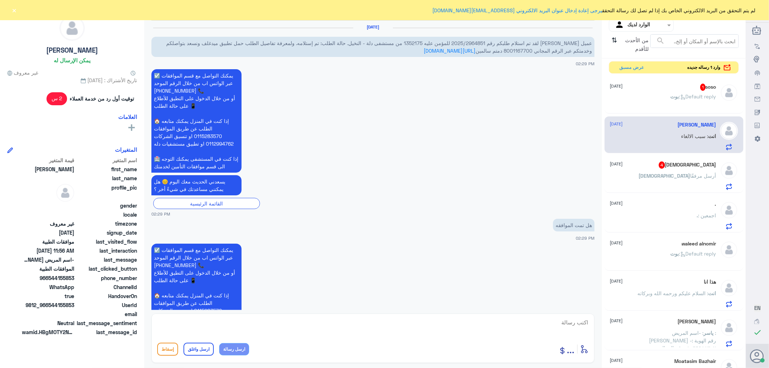
scroll to position [847, 0]
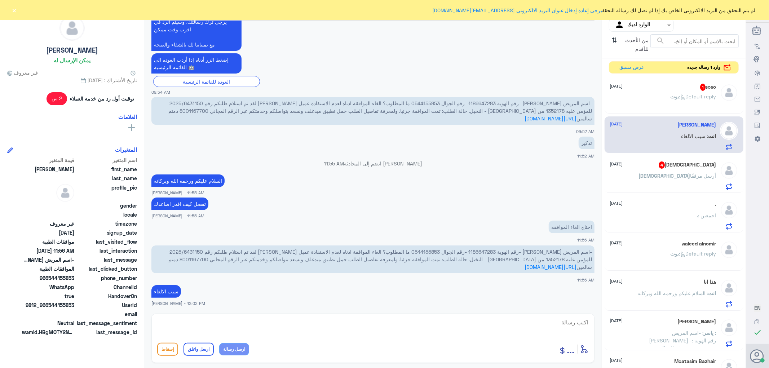
click at [659, 91] on div "soso 1 [DATE] [PERSON_NAME] : Default reply" at bounding box center [663, 97] width 106 height 27
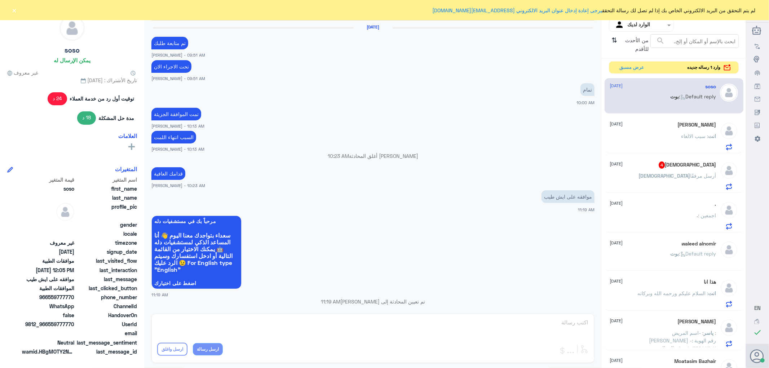
scroll to position [431, 0]
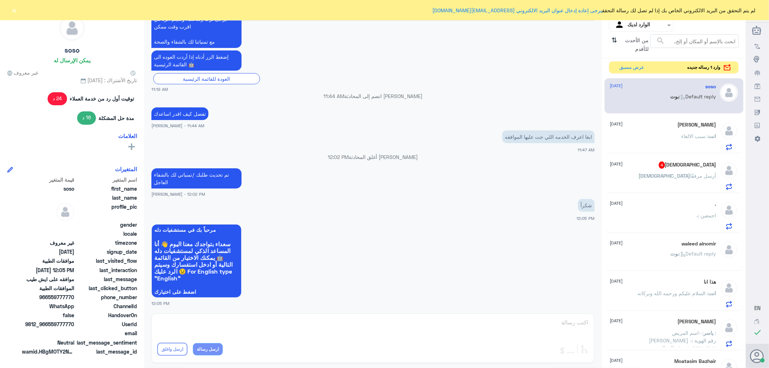
click at [671, 174] on div "[DEMOGRAPHIC_DATA] أرسل مرفقًا" at bounding box center [663, 182] width 106 height 16
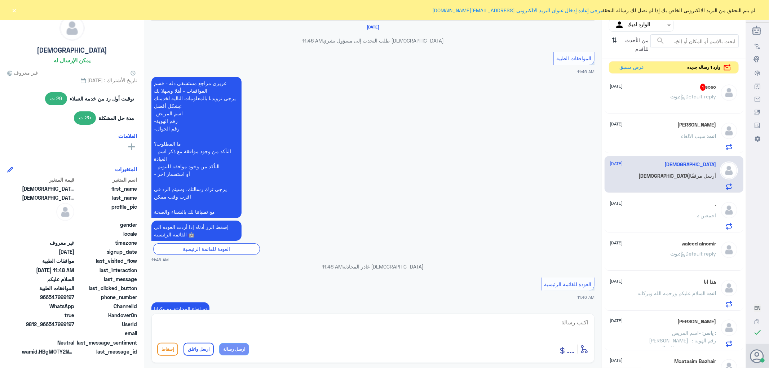
scroll to position [463, 0]
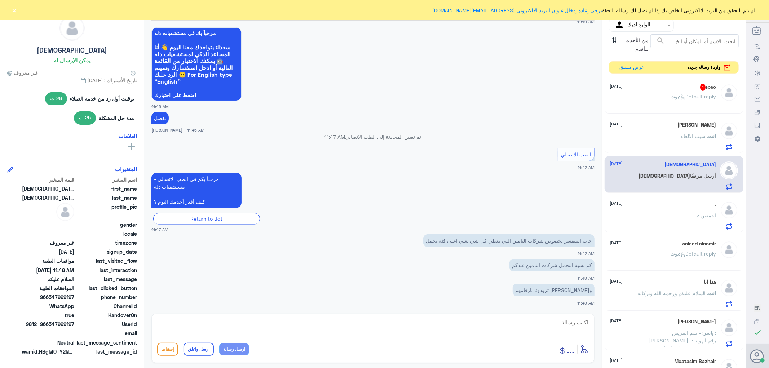
click at [669, 91] on div "soso 1 [DATE] [PERSON_NAME] : Default reply" at bounding box center [663, 97] width 106 height 27
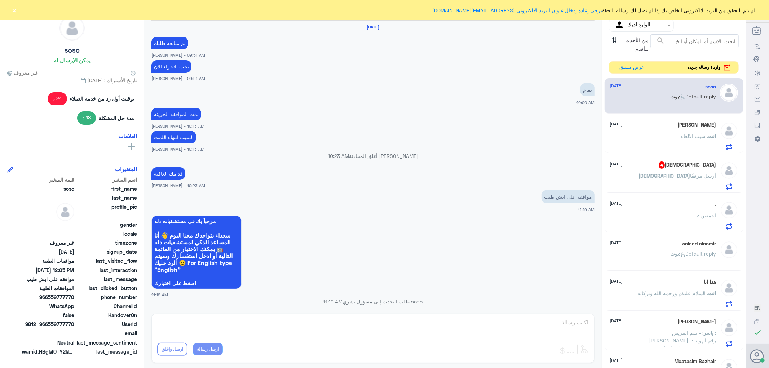
scroll to position [431, 0]
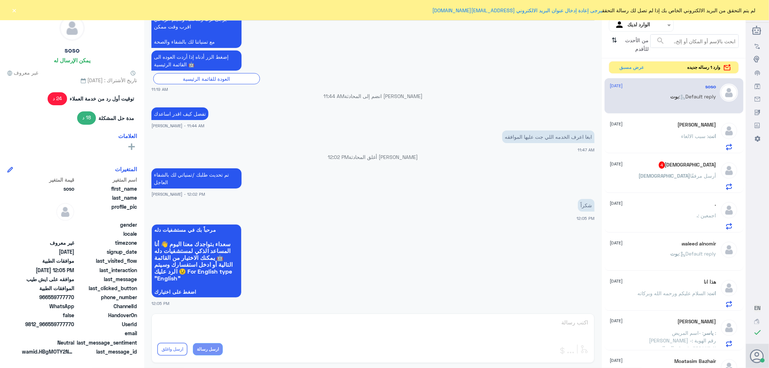
click at [668, 134] on div "انت : سبب الالغاء" at bounding box center [663, 142] width 106 height 16
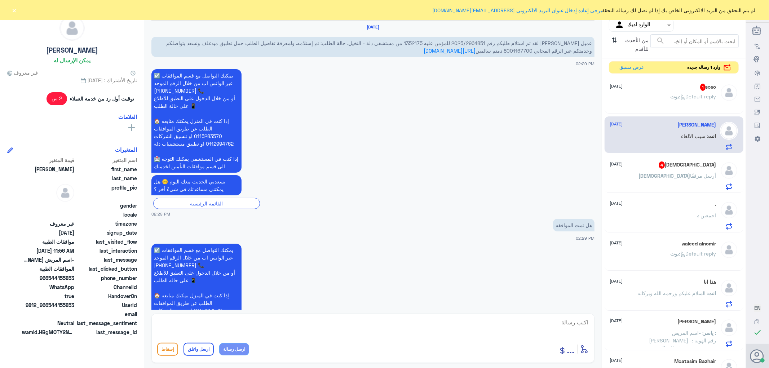
scroll to position [847, 0]
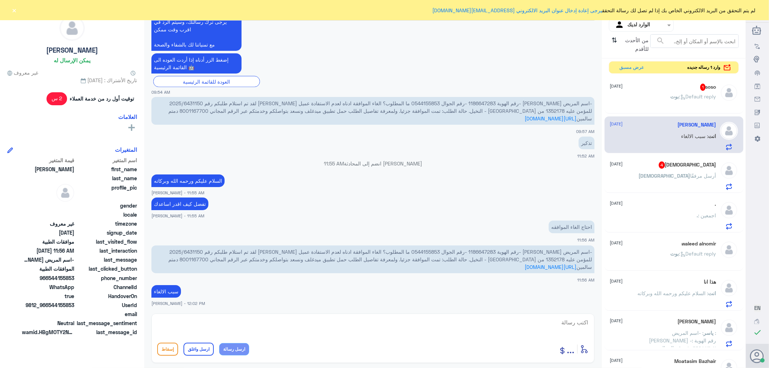
click at [491, 249] on span "-اسم المريض [PERSON_NAME] -رقم الهوية 1186647283 -رقم الجوال 0544155853 ما المط…" at bounding box center [379, 259] width 423 height 21
copy span "1186647283"
click at [682, 170] on div "[DEMOGRAPHIC_DATA] 4 [DATE] [DEMOGRAPHIC_DATA] أرسل مرفقًا" at bounding box center [663, 175] width 106 height 28
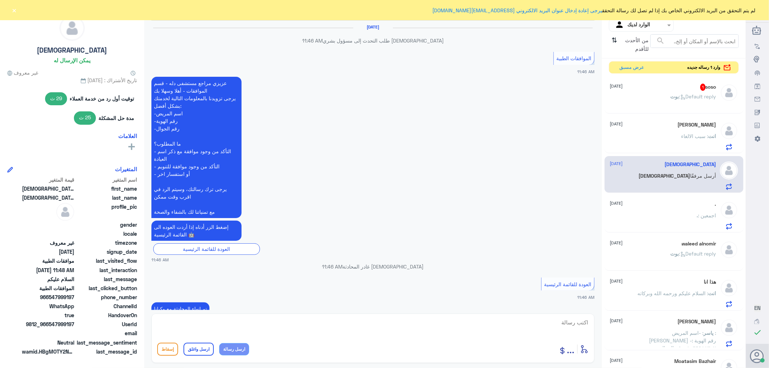
scroll to position [463, 0]
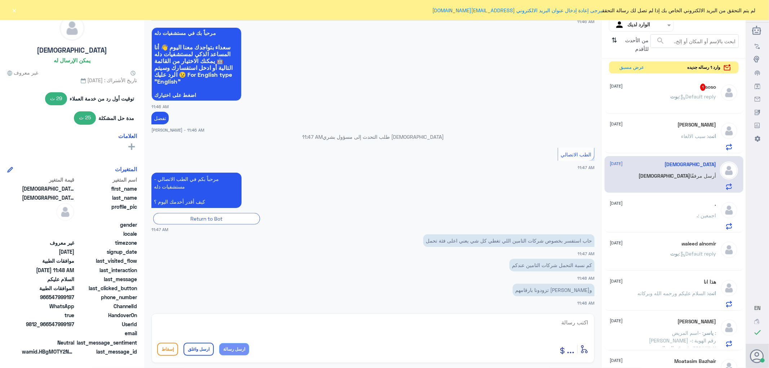
click at [680, 90] on div "soso 1 [DATE]" at bounding box center [663, 87] width 106 height 7
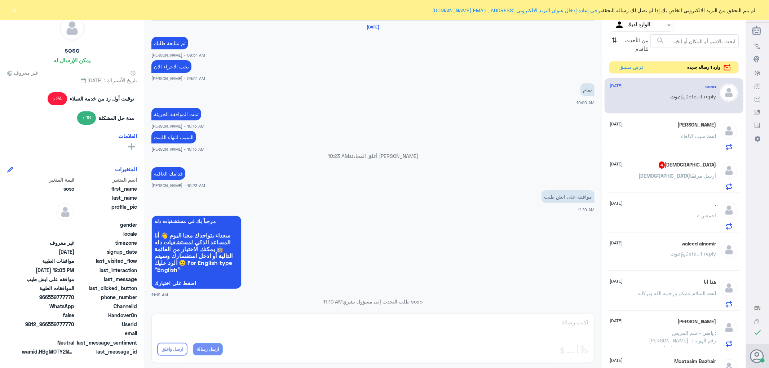
scroll to position [431, 0]
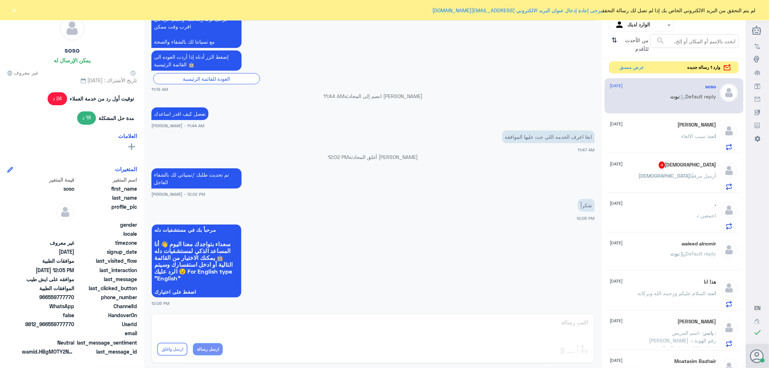
click at [690, 173] on span "أرسل مرفقًا" at bounding box center [703, 176] width 26 height 6
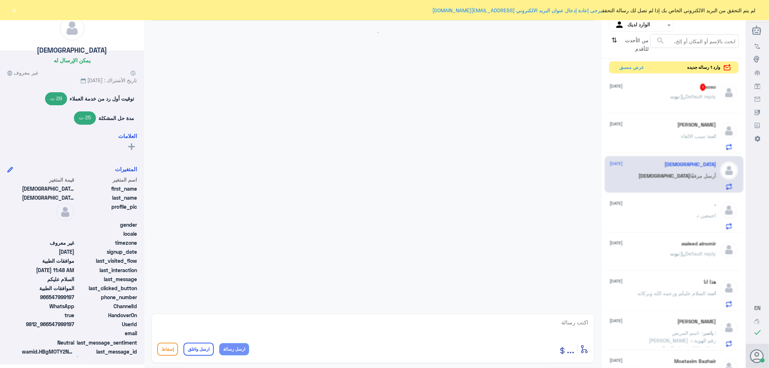
scroll to position [463, 0]
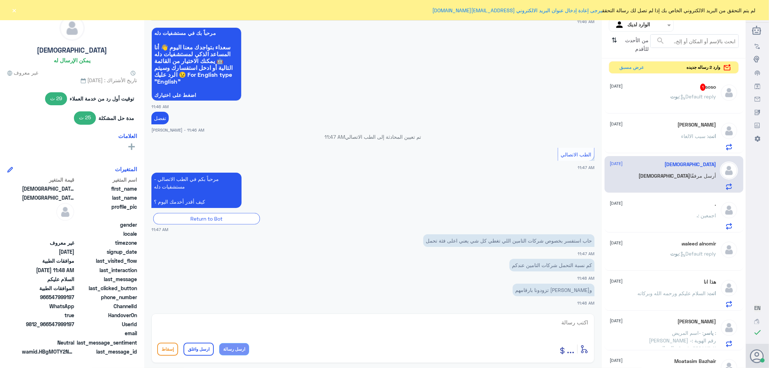
click at [676, 100] on p "[PERSON_NAME] : Default reply" at bounding box center [693, 102] width 46 height 18
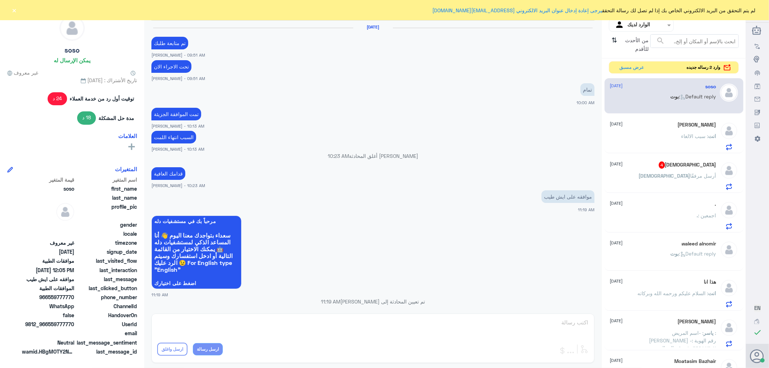
scroll to position [431, 0]
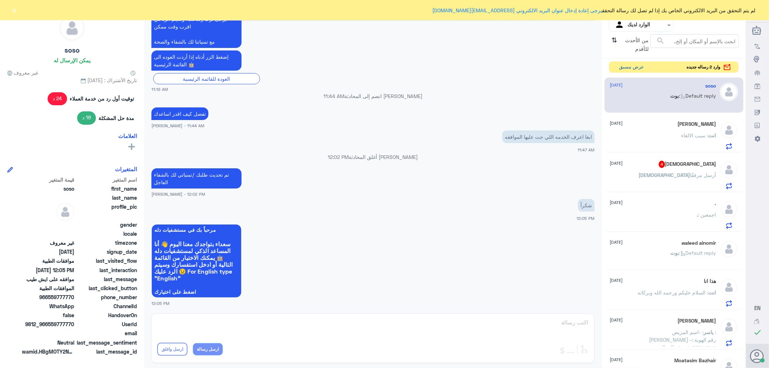
click at [622, 69] on button "عرض مسبق" at bounding box center [631, 67] width 30 height 11
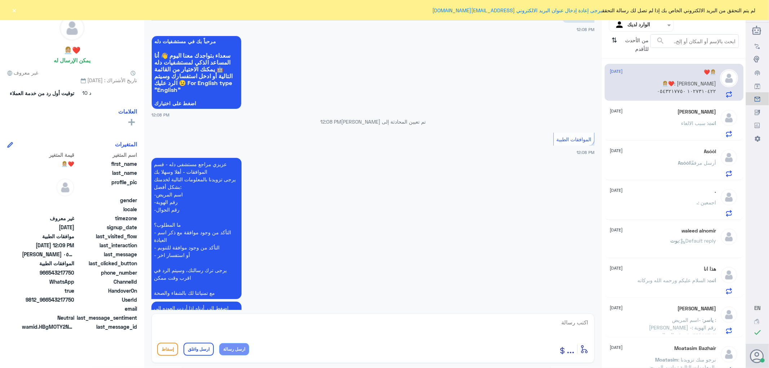
scroll to position [40, 0]
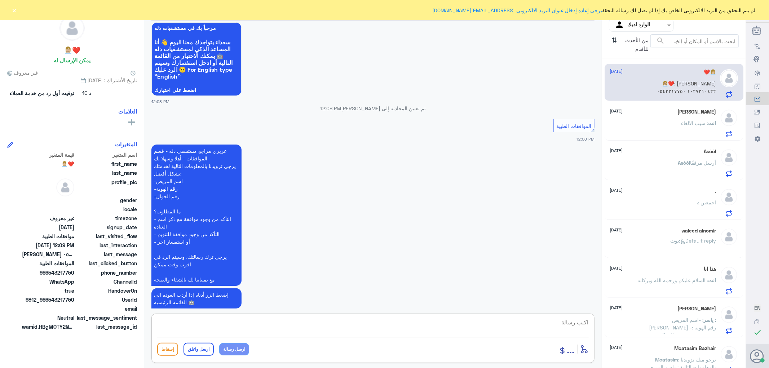
click at [563, 323] on textarea at bounding box center [372, 326] width 431 height 18
type textarea "تفضل كيف اقدر اساعدك"
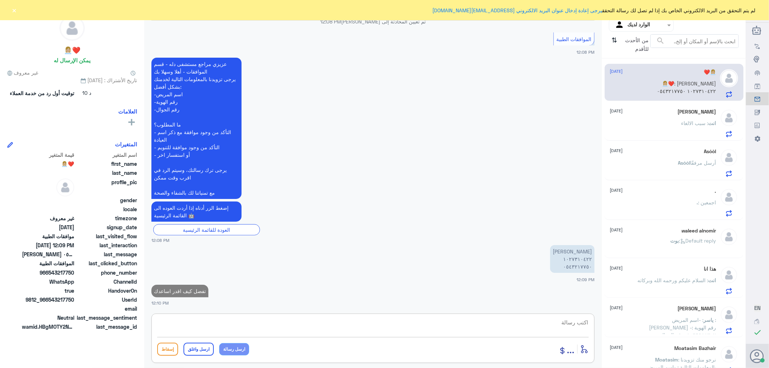
click at [665, 121] on div "انت : سبب الالغاء" at bounding box center [663, 129] width 106 height 16
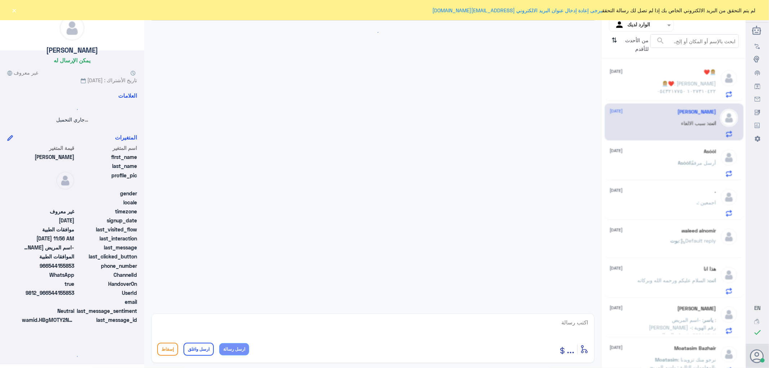
click at [668, 160] on div "Asóòl [DATE] Asóòl أرسل مرفقًا" at bounding box center [663, 162] width 106 height 28
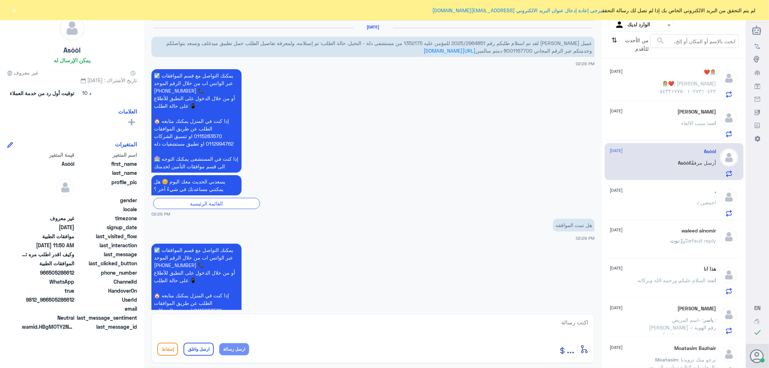
scroll to position [1835, 0]
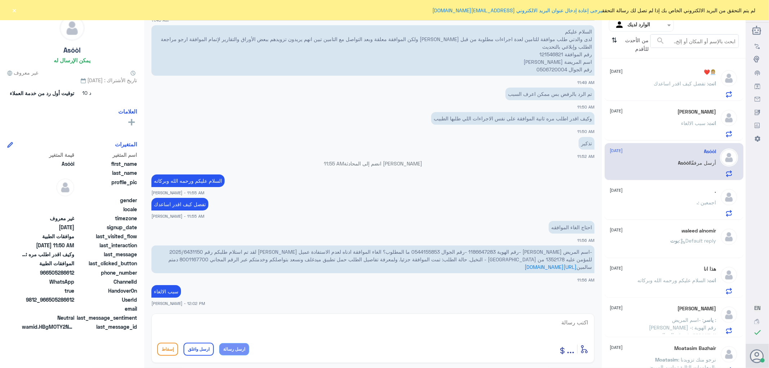
click at [13, 8] on button "×" at bounding box center [14, 9] width 7 height 7
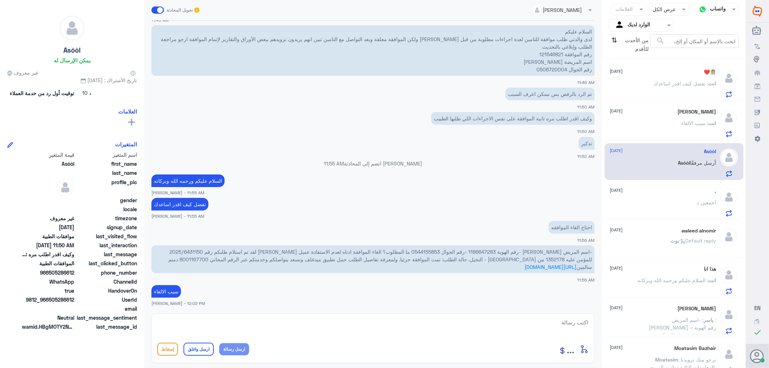
click at [649, 76] on div "👩🏼‍💼❤️ [DATE] انت : تفضل كيف اقدر اساعدك" at bounding box center [663, 83] width 106 height 28
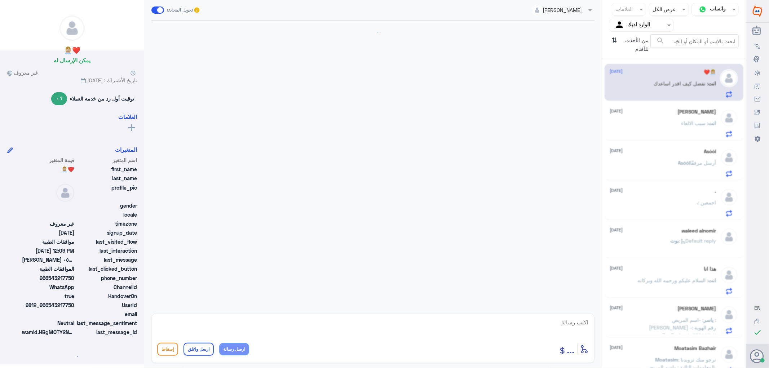
scroll to position [140, 0]
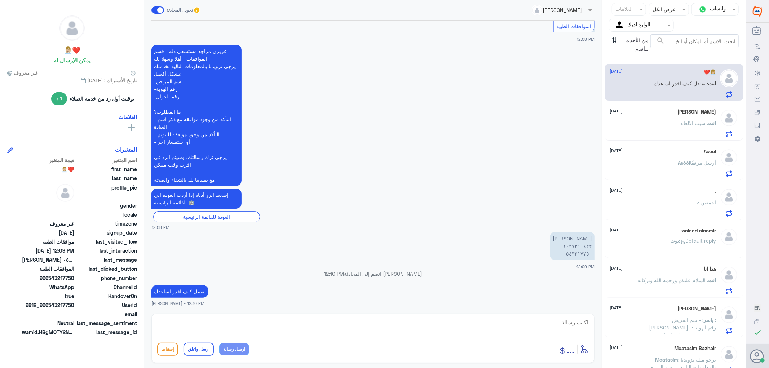
click at [682, 323] on p "ياسر : -اسم المريض : [PERSON_NAME] -رقم الهوية : ١٠٦٦٩٨٨٣٠٢ -رقم الجوال : ٠٥٠١٩…" at bounding box center [675, 325] width 81 height 18
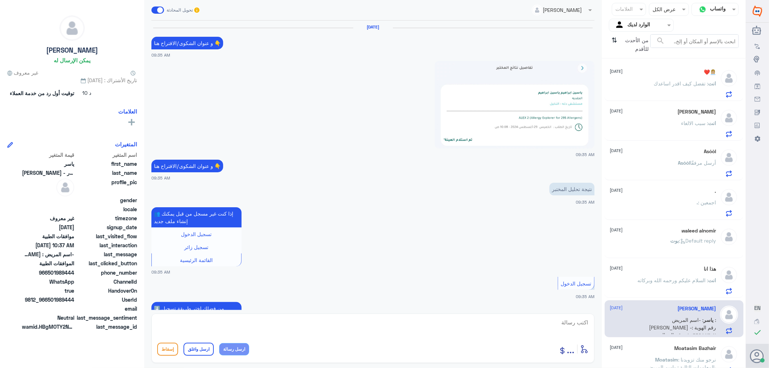
scroll to position [706, 0]
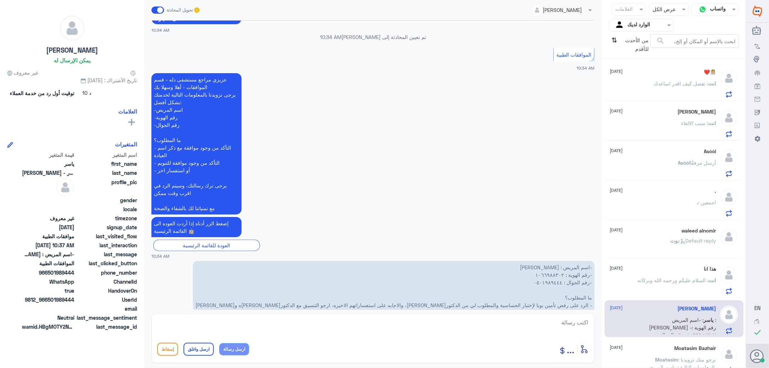
click at [568, 325] on textarea at bounding box center [372, 326] width 431 height 18
drag, startPoint x: 551, startPoint y: 321, endPoint x: 591, endPoint y: 335, distance: 42.6
click at [591, 335] on div "1066988302 أدخل اسم مجموعة الرسائل ... إسقاط ارسل واغلق ارسل رسالة" at bounding box center [372, 337] width 443 height 49
type textarea "1066988302"
click at [648, 86] on p "👩🏼‍💼❤️ : ممكن تتواصلون مع الدكتور[PERSON_NAME] وتوضح لشركه التامين الحاله وارفا…" at bounding box center [675, 89] width 81 height 18
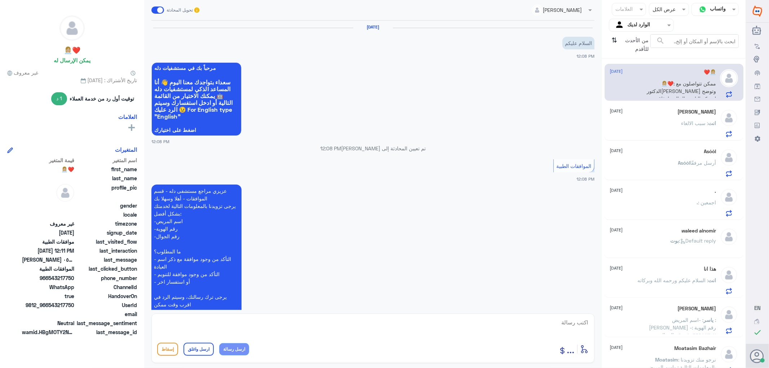
scroll to position [189, 0]
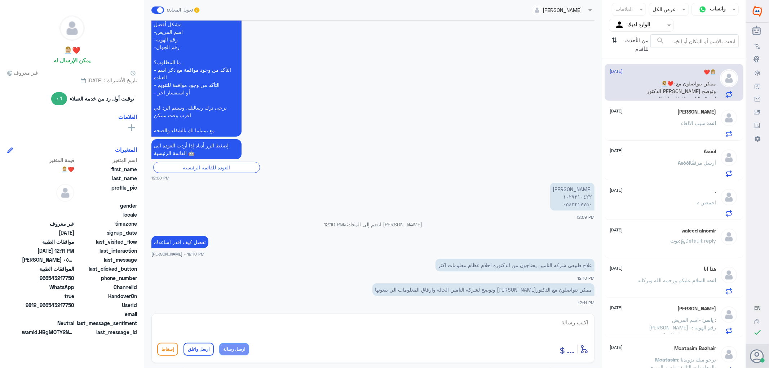
click at [551, 325] on textarea at bounding box center [372, 326] width 431 height 18
drag, startPoint x: 554, startPoint y: 322, endPoint x: 615, endPoint y: 324, distance: 60.6
click at [615, 324] on div "قناة واتساب Status × عرض الكل العلامات Agent Filter الوارد لديك search من الأحد…" at bounding box center [373, 185] width 746 height 370
type textarea "1027310422"
click at [648, 131] on div "انت : سبب الالغاء" at bounding box center [663, 129] width 106 height 16
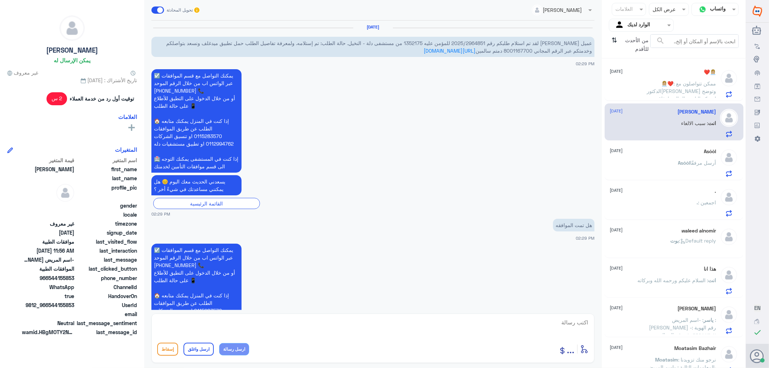
scroll to position [847, 0]
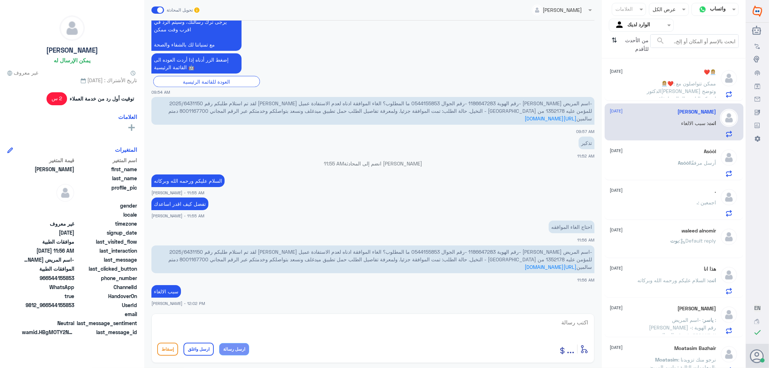
click at [644, 95] on p "👩🏼‍💼❤️ : ممكن تتواصلون مع الدكتور[PERSON_NAME] وتوضح لشركه التامين الحاله وارفا…" at bounding box center [675, 89] width 81 height 18
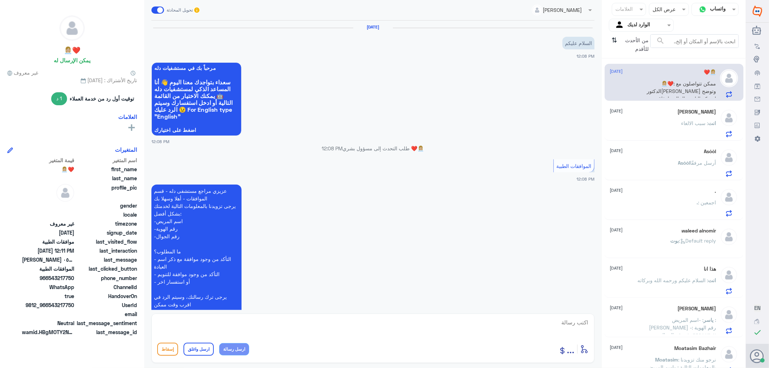
scroll to position [189, 0]
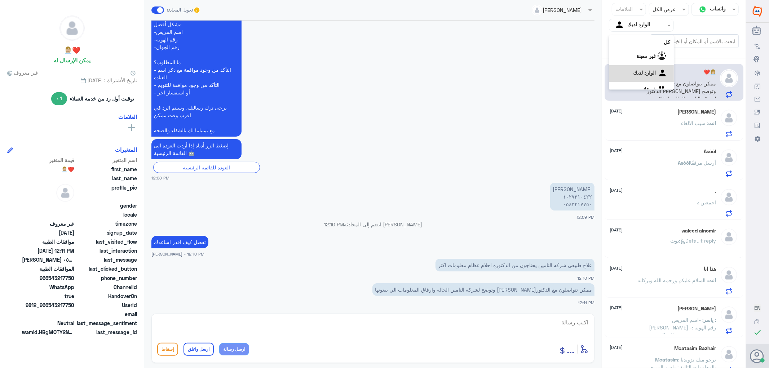
click at [626, 27] on div at bounding box center [641, 25] width 64 height 8
click at [626, 64] on div "الوارد لديك" at bounding box center [641, 64] width 65 height 17
click at [614, 41] on icon "⇅" at bounding box center [614, 43] width 6 height 18
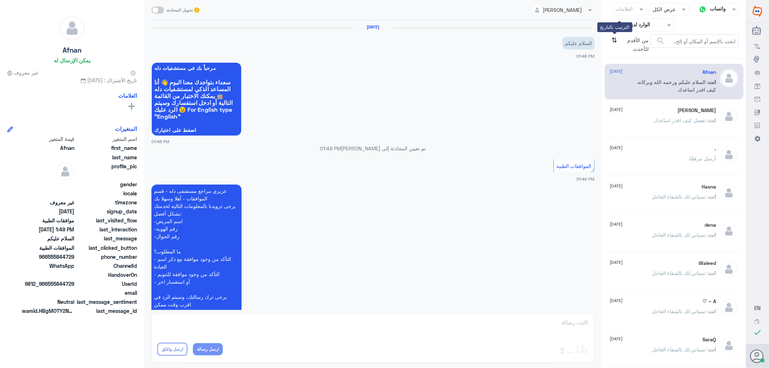
scroll to position [95, 0]
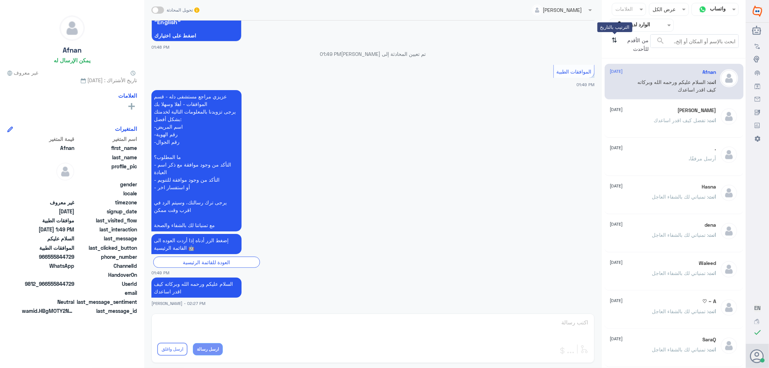
click at [614, 41] on icon "⇅" at bounding box center [614, 43] width 6 height 18
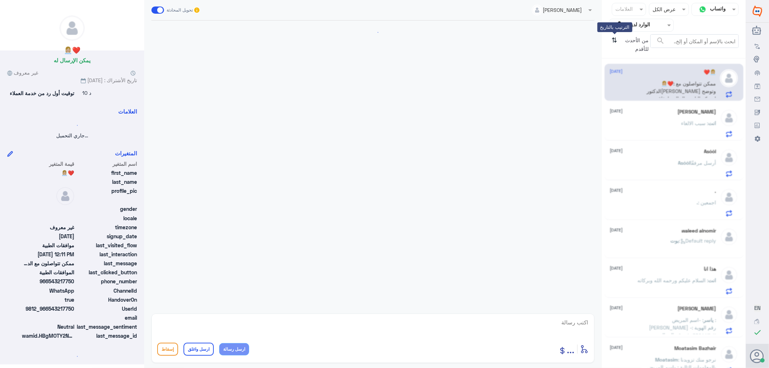
scroll to position [189, 0]
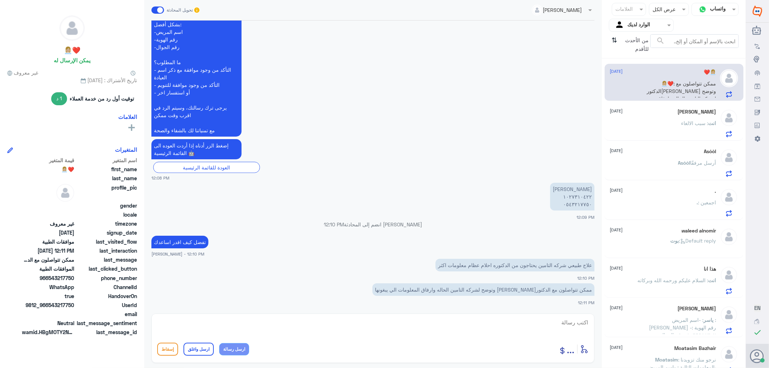
click at [651, 123] on div "انت : سبب الالغاء" at bounding box center [663, 129] width 106 height 16
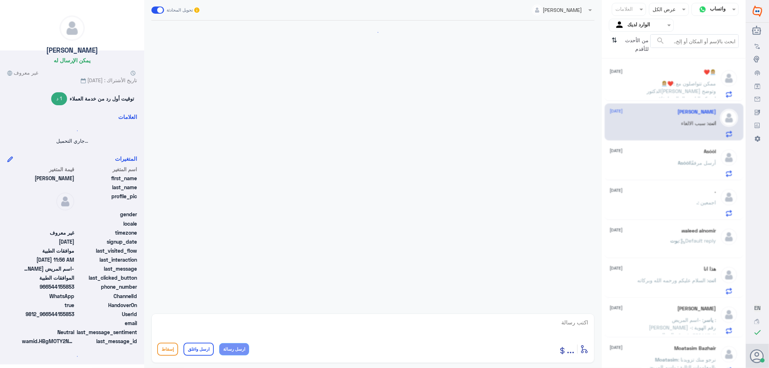
click at [651, 153] on div "Asóòl [DATE]" at bounding box center [663, 151] width 106 height 6
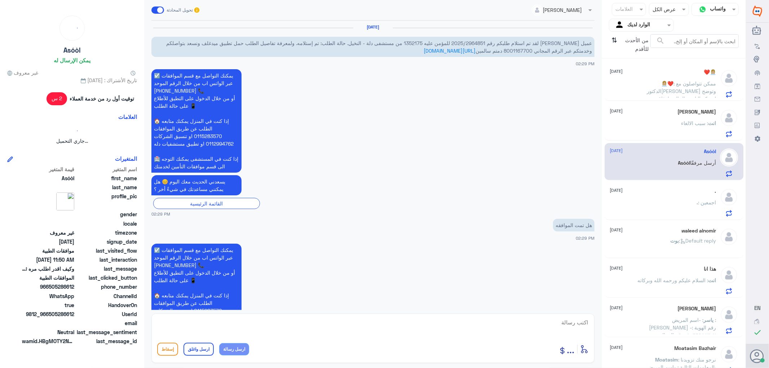
scroll to position [847, 0]
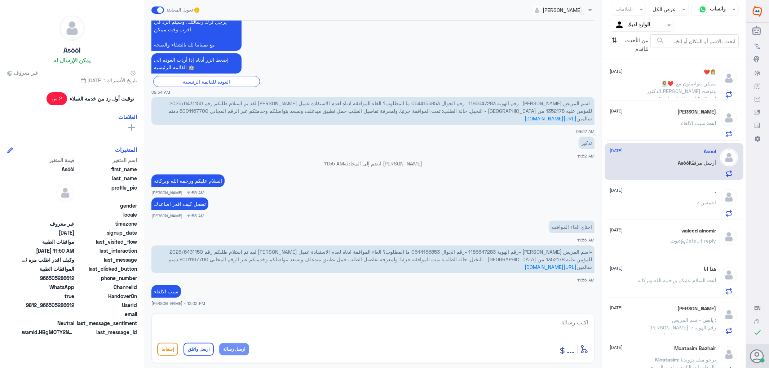
click at [650, 200] on div ". : اجمعين" at bounding box center [663, 208] width 106 height 16
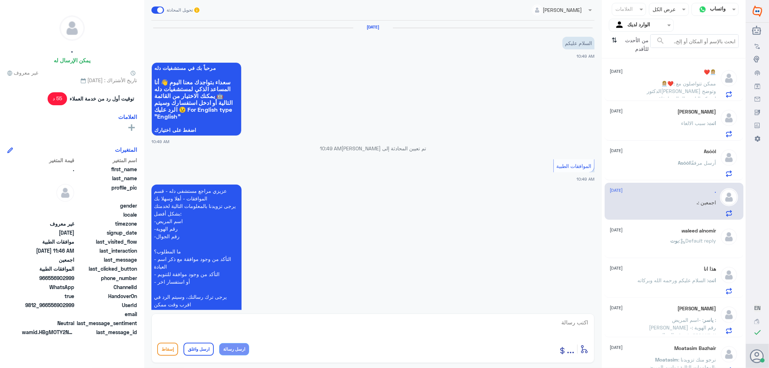
scroll to position [225, 0]
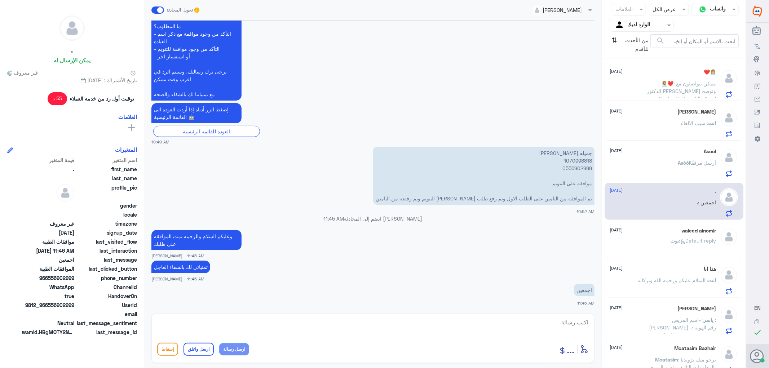
click at [644, 236] on div "waleed alnomir [DATE] [PERSON_NAME] : Default reply" at bounding box center [663, 241] width 106 height 27
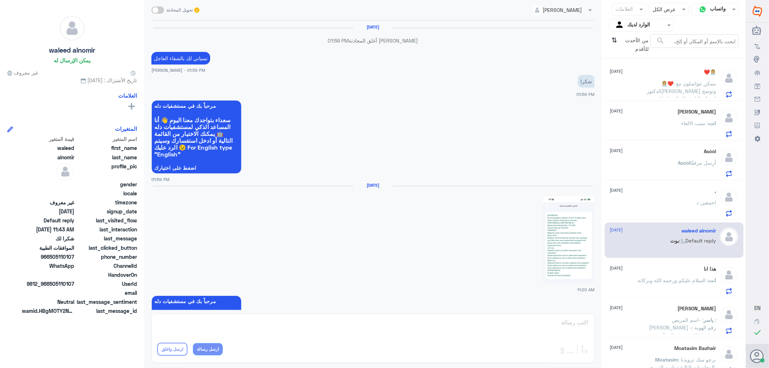
scroll to position [677, 0]
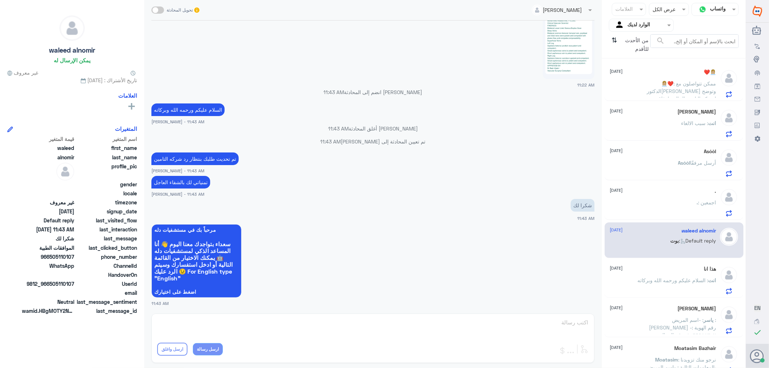
click at [646, 212] on div ". : اجمعين" at bounding box center [663, 208] width 106 height 16
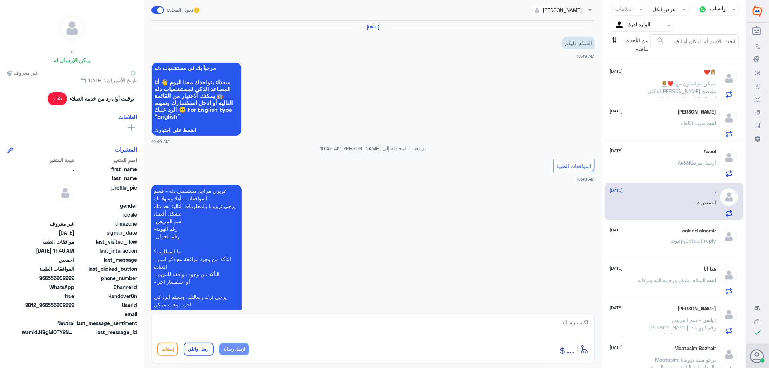
scroll to position [225, 0]
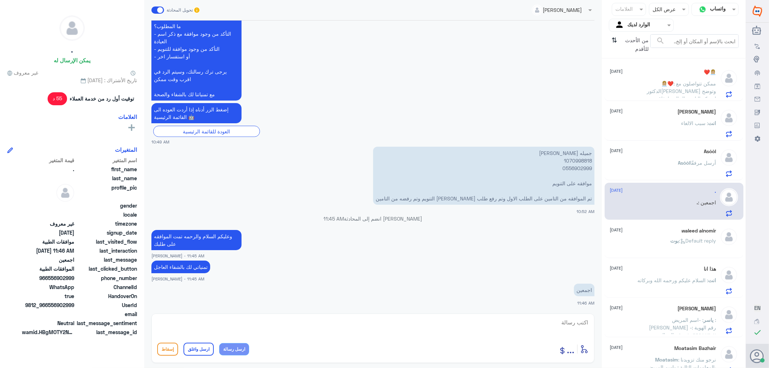
click at [548, 321] on textarea at bounding box center [372, 326] width 431 height 18
paste textarea "تمنياتي لك بالشفاء العاجل"
type textarea "تمنياتي لك بالشفاء العاجل"
click at [200, 349] on button "ارسل واغلق" at bounding box center [198, 349] width 30 height 13
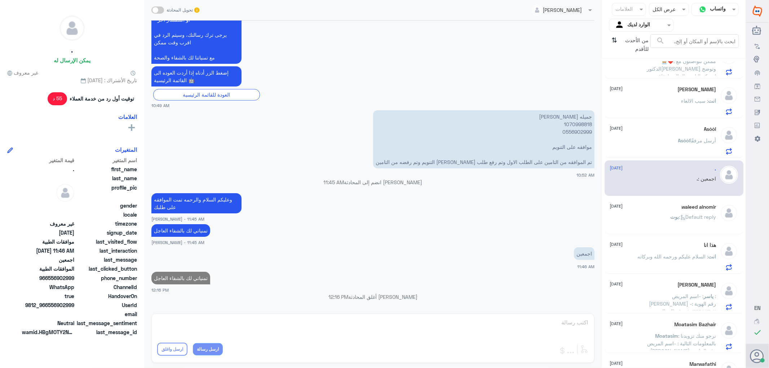
scroll to position [40, 0]
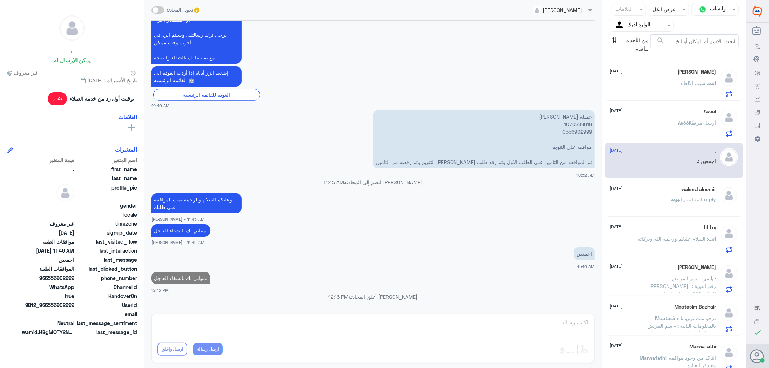
click at [633, 234] on div "هذا انا [DATE] انت : السلام عليكم ورحمه الله وبركاته" at bounding box center [663, 238] width 106 height 28
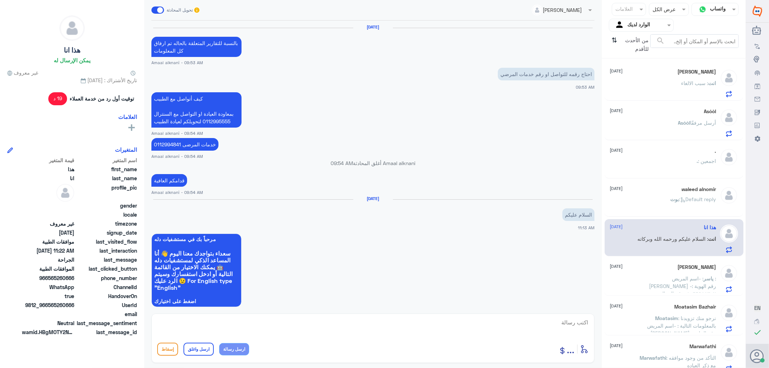
scroll to position [510, 0]
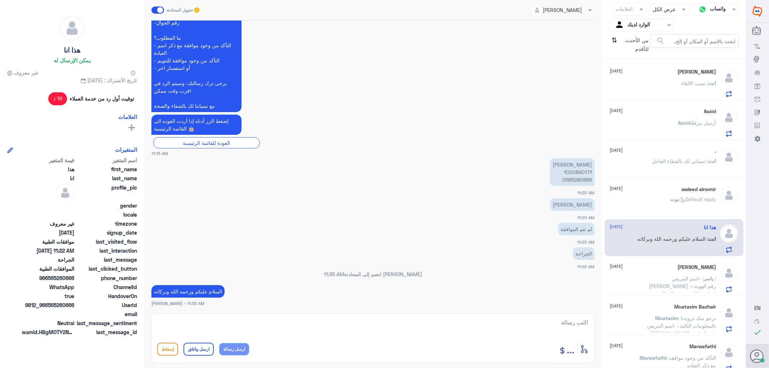
click at [657, 270] on div "[PERSON_NAME] [DATE] ياسر : -اسم المريض : [PERSON_NAME] -رقم الهوية : ١٠٦٦٩٨٨٣٠…" at bounding box center [663, 278] width 106 height 28
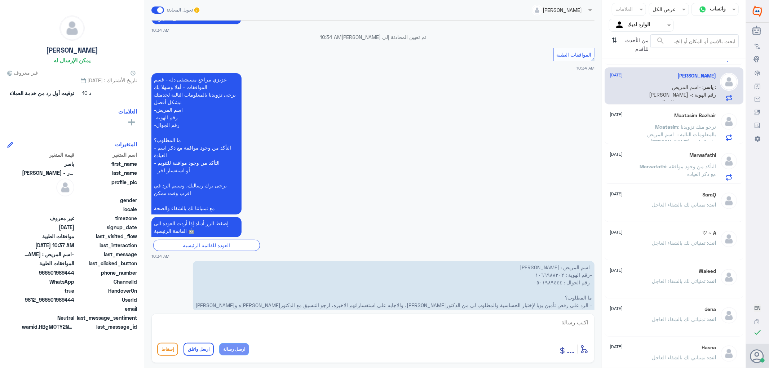
scroll to position [240, 0]
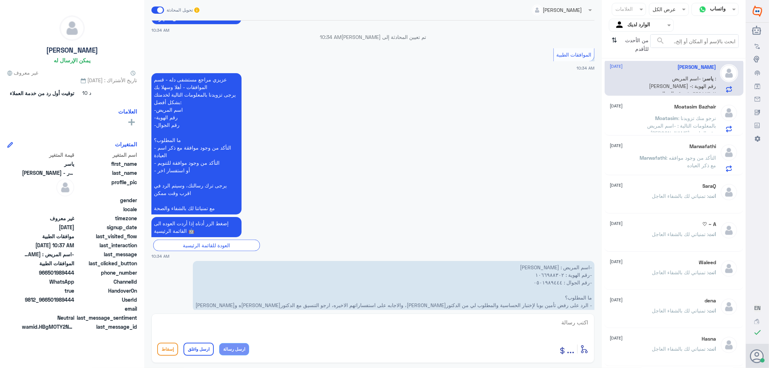
click at [651, 190] on div "SaraQ [DATE] انت : تمنياتي لك بالشفاء العاجل" at bounding box center [663, 196] width 106 height 27
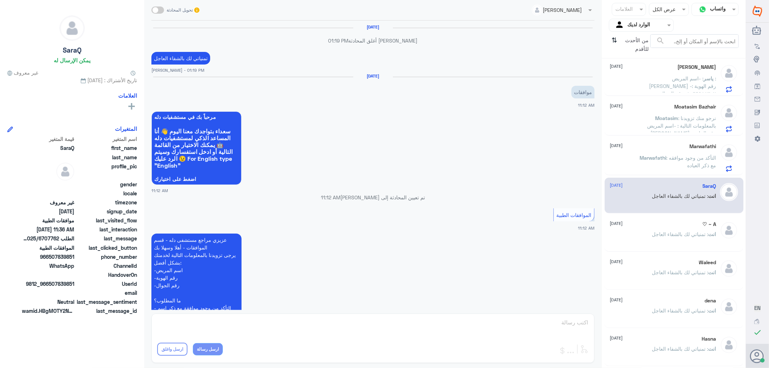
scroll to position [389, 0]
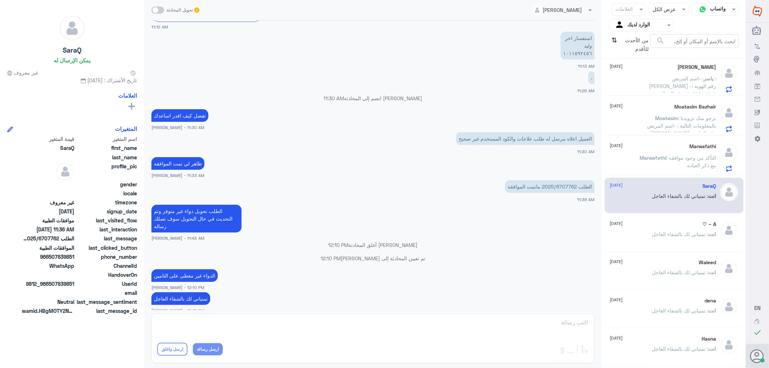
click at [666, 155] on span ": التأكد من وجود موافقه مع ذكر العياده" at bounding box center [691, 162] width 50 height 14
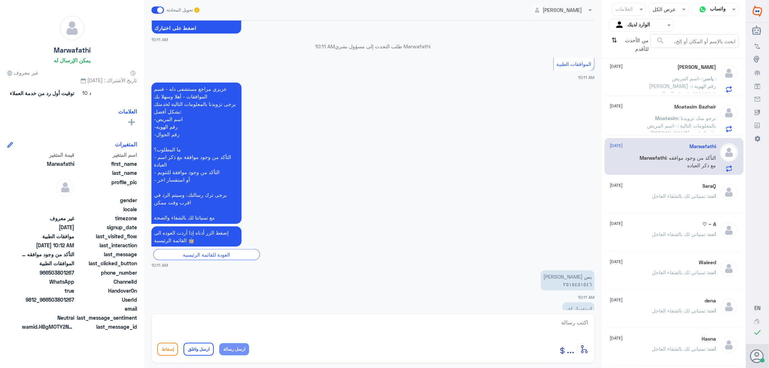
scroll to position [536, 0]
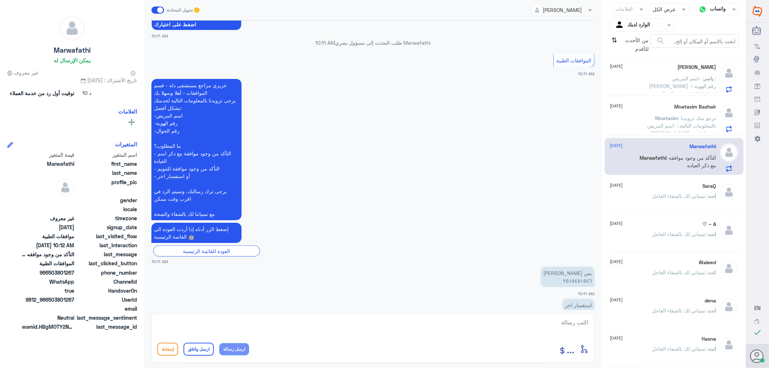
click at [672, 113] on div "Moatasim Bazhair [DATE] Moatasim : نرجو منك تزويدنا بالمعلومات التالية : -اسم ا…" at bounding box center [663, 118] width 106 height 28
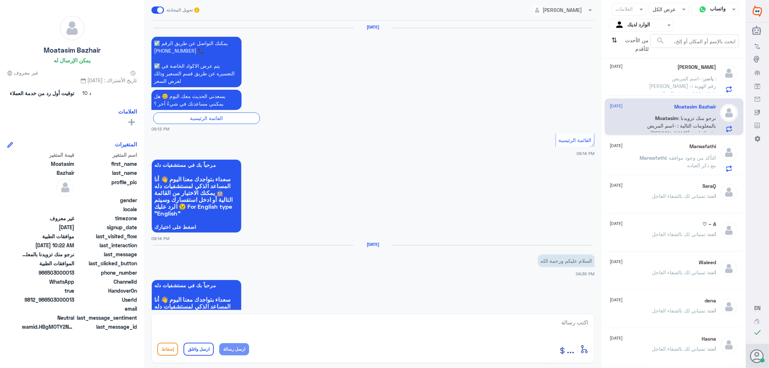
scroll to position [830, 0]
